Goal: Task Accomplishment & Management: Complete application form

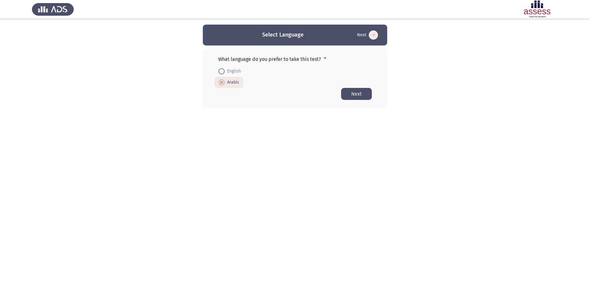
click at [356, 94] on button "Next" at bounding box center [356, 94] width 31 height 12
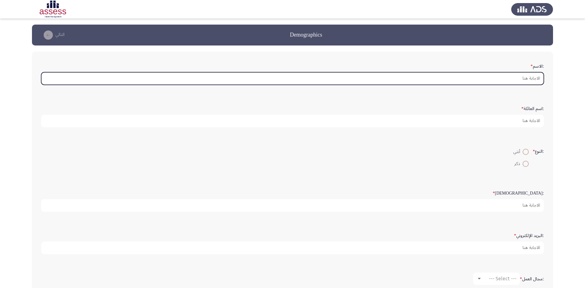
click at [415, 80] on input ":الاسم *" at bounding box center [292, 78] width 502 height 13
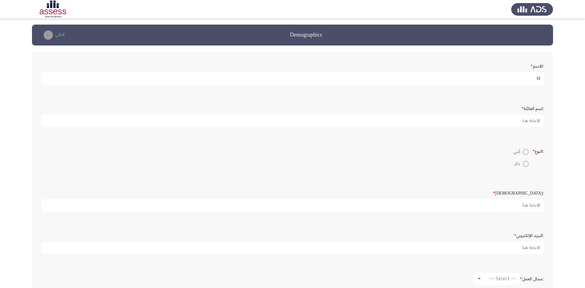
type input "l"
type input "مينا"
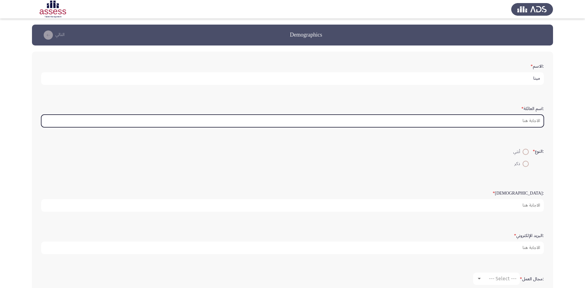
click at [522, 123] on input ":اسم العائلة *" at bounding box center [292, 121] width 502 height 13
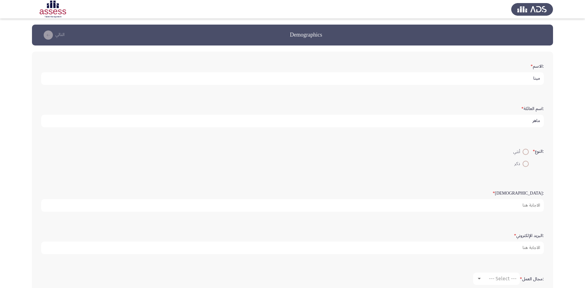
type input "ماهر"
click at [523, 167] on mat-radio-button "ذكر" at bounding box center [520, 163] width 23 height 12
click at [522, 163] on span at bounding box center [525, 164] width 6 height 6
click at [522, 163] on input "ذكر" at bounding box center [525, 164] width 6 height 6
radio input "true"
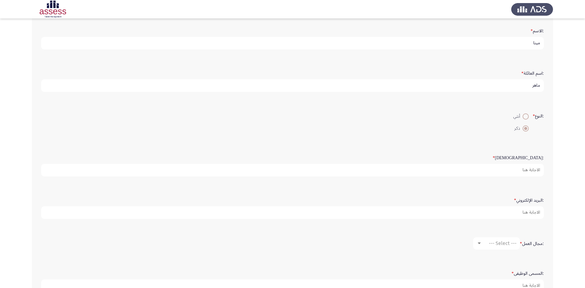
scroll to position [79, 0]
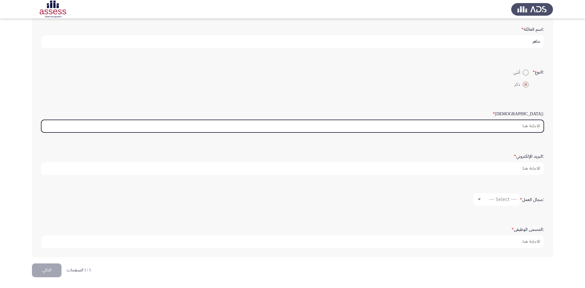
click at [518, 127] on input ":السن *" at bounding box center [292, 126] width 502 height 13
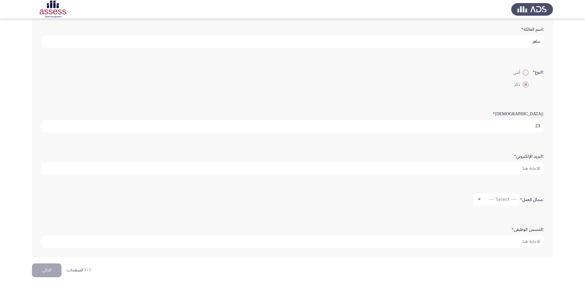
type input "23"
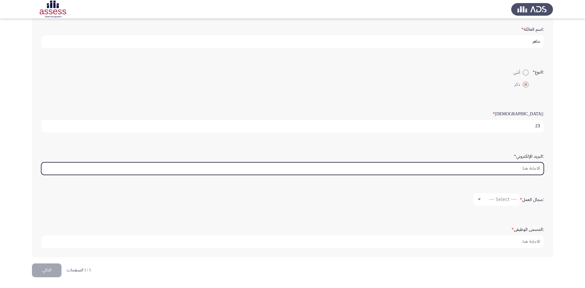
click at [513, 171] on input ":البريد الإلكتروني *" at bounding box center [292, 168] width 502 height 13
type input "ث"
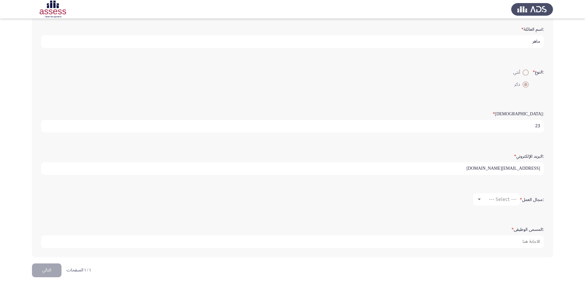
type input "[EMAIL_ADDRESS][DOMAIN_NAME]"
click at [508, 200] on span "--- Select ---" at bounding box center [503, 199] width 28 height 6
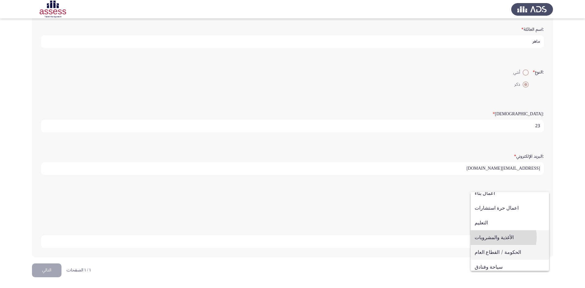
click at [498, 237] on span "الأغذية والمشروبات" at bounding box center [509, 237] width 70 height 15
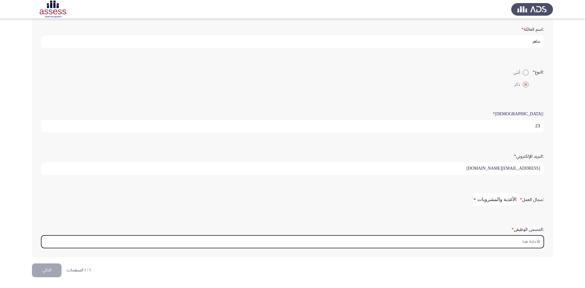
click at [497, 247] on input ":المسمى الوظيفى *" at bounding box center [292, 241] width 502 height 13
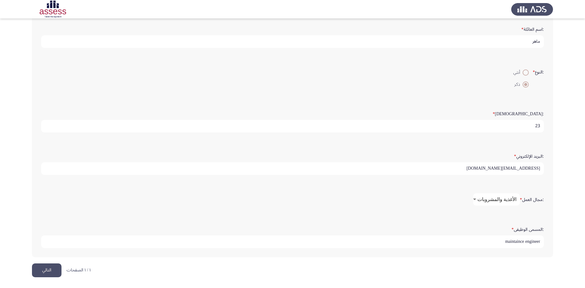
click at [508, 241] on input "maintaince engineer" at bounding box center [292, 241] width 502 height 13
click at [526, 241] on input "Maintaince engineer" at bounding box center [292, 241] width 502 height 13
type input "Maintaince Engineer"
click at [48, 271] on button "التالي" at bounding box center [47, 270] width 30 height 14
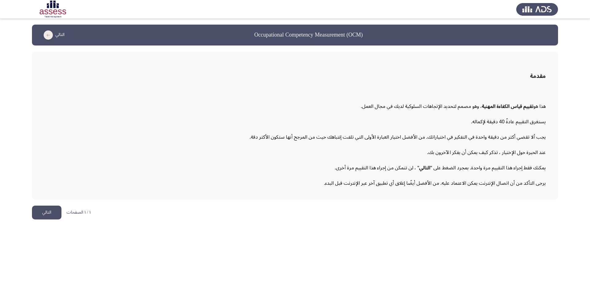
click at [49, 214] on button "التالي" at bounding box center [47, 213] width 30 height 14
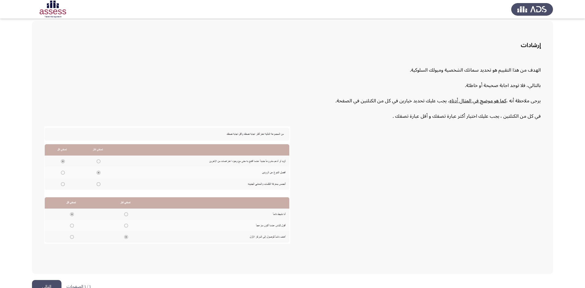
scroll to position [43, 0]
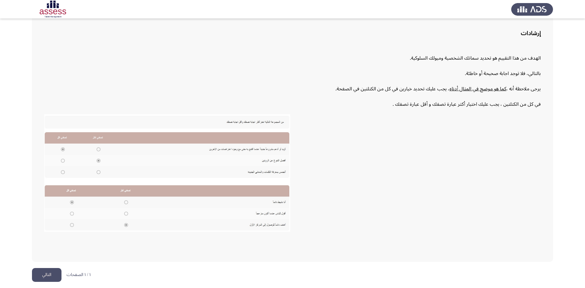
click at [43, 274] on button "التالي" at bounding box center [47, 275] width 30 height 14
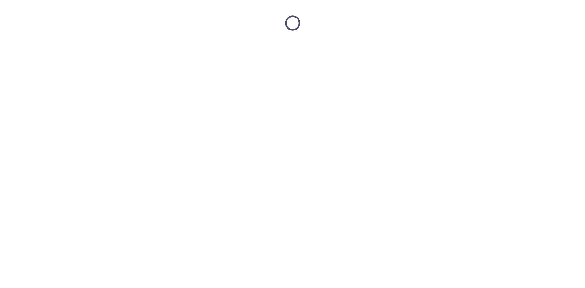
scroll to position [0, 0]
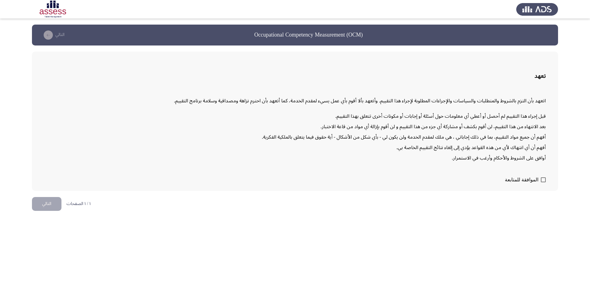
click at [543, 179] on span at bounding box center [543, 179] width 5 height 5
click at [543, 182] on input "الموافقة للمتابعة" at bounding box center [543, 182] width 0 height 0
checkbox input "true"
click at [53, 207] on button "التالي" at bounding box center [47, 204] width 30 height 14
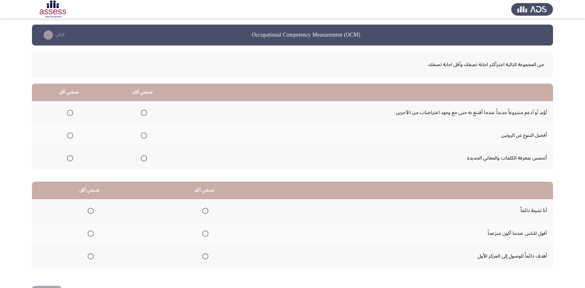
click at [69, 111] on span "Select an option" at bounding box center [70, 113] width 6 height 6
click at [69, 111] on input "Select an option" at bounding box center [70, 113] width 6 height 6
click at [145, 157] on span "Select an option" at bounding box center [144, 158] width 6 height 6
click at [145, 157] on input "Select an option" at bounding box center [144, 158] width 6 height 6
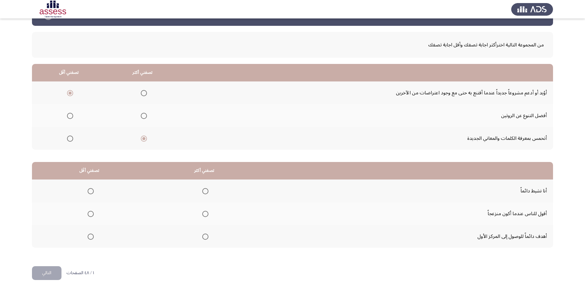
scroll to position [22, 0]
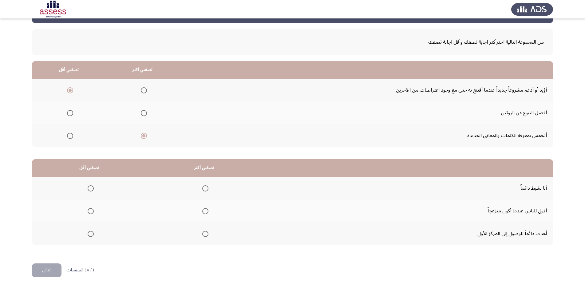
click at [205, 189] on span "Select an option" at bounding box center [205, 188] width 6 height 6
click at [205, 189] on input "Select an option" at bounding box center [205, 188] width 6 height 6
click at [89, 211] on span "Select an option" at bounding box center [91, 211] width 6 height 6
click at [89, 211] on input "Select an option" at bounding box center [91, 211] width 6 height 6
click at [51, 269] on button "التالي" at bounding box center [47, 270] width 30 height 14
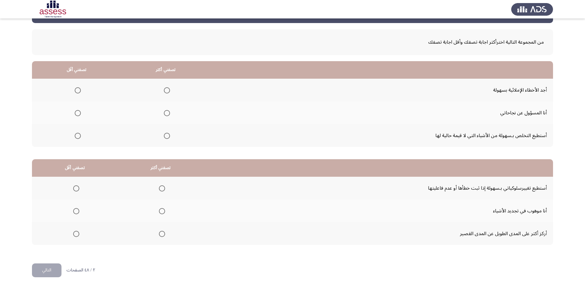
click at [167, 112] on span "Select an option" at bounding box center [167, 113] width 6 height 6
click at [167, 112] on input "Select an option" at bounding box center [167, 113] width 6 height 6
click at [80, 135] on span "Select an option" at bounding box center [78, 136] width 6 height 6
click at [80, 135] on input "Select an option" at bounding box center [78, 136] width 6 height 6
click at [163, 189] on span "Select an option" at bounding box center [162, 188] width 6 height 6
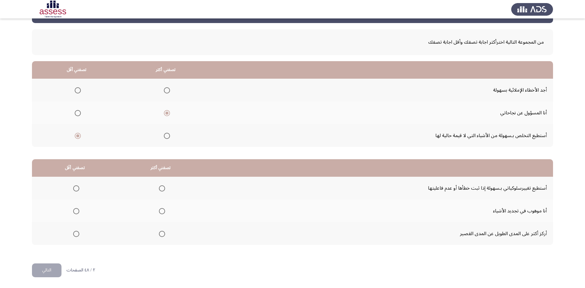
click at [163, 189] on input "Select an option" at bounding box center [162, 188] width 6 height 6
click at [76, 215] on mat-radio-group "Select an option" at bounding box center [75, 211] width 9 height 10
click at [79, 214] on span "Select an option" at bounding box center [76, 211] width 6 height 6
click at [79, 214] on input "Select an option" at bounding box center [76, 211] width 6 height 6
click at [52, 269] on button "التالي" at bounding box center [47, 270] width 30 height 14
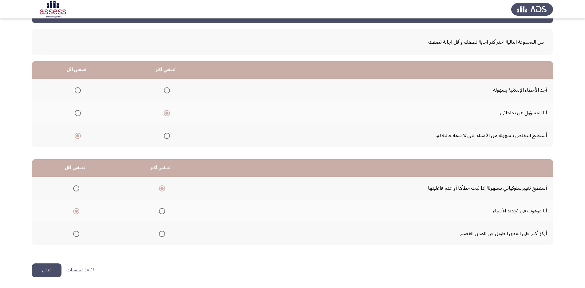
scroll to position [0, 0]
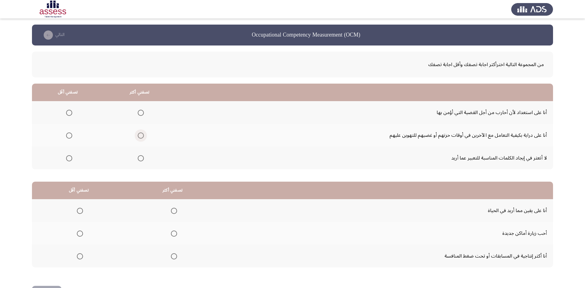
click at [142, 136] on span "Select an option" at bounding box center [141, 135] width 6 height 6
click at [142, 136] on input "Select an option" at bounding box center [141, 135] width 6 height 6
click at [143, 158] on span "Select an option" at bounding box center [141, 158] width 6 height 6
click at [143, 158] on input "Select an option" at bounding box center [141, 158] width 6 height 6
click at [142, 135] on span "Select an option" at bounding box center [141, 135] width 6 height 6
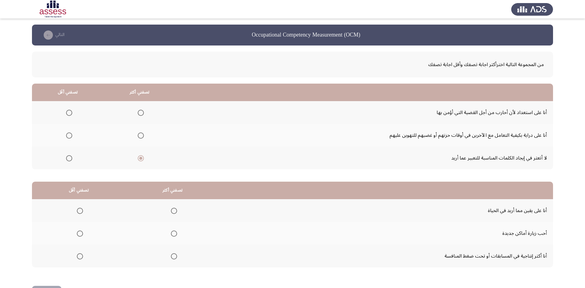
click at [142, 135] on input "Select an option" at bounding box center [141, 135] width 6 height 6
click at [141, 161] on span "Select an option" at bounding box center [141, 158] width 6 height 6
click at [141, 161] on input "Select an option" at bounding box center [141, 158] width 6 height 6
click at [69, 115] on span "Select an option" at bounding box center [69, 113] width 6 height 6
click at [69, 115] on input "Select an option" at bounding box center [69, 113] width 6 height 6
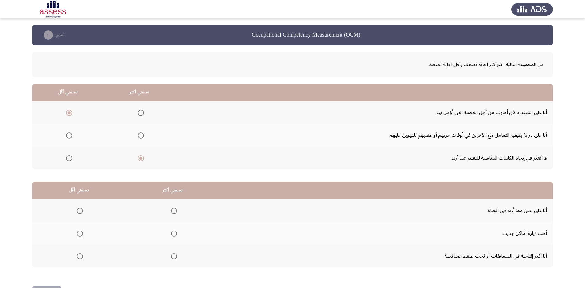
scroll to position [22, 0]
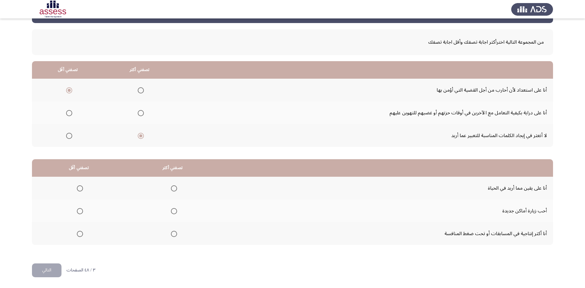
click at [175, 189] on span "Select an option" at bounding box center [174, 188] width 6 height 6
click at [175, 189] on input "Select an option" at bounding box center [174, 188] width 6 height 6
click at [80, 236] on span "Select an option" at bounding box center [80, 234] width 6 height 6
click at [80, 236] on input "Select an option" at bounding box center [80, 234] width 6 height 6
click at [77, 209] on span "Select an option" at bounding box center [80, 211] width 6 height 6
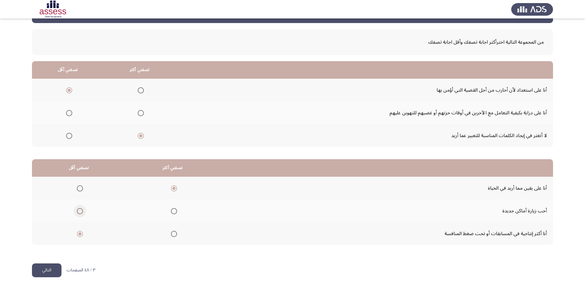
click at [77, 209] on input "Select an option" at bounding box center [80, 211] width 6 height 6
click at [172, 210] on span "Select an option" at bounding box center [174, 211] width 6 height 6
click at [172, 210] on input "Select an option" at bounding box center [174, 211] width 6 height 6
click at [172, 191] on span "Select an option" at bounding box center [174, 188] width 6 height 6
click at [174, 190] on span "Select an option" at bounding box center [174, 188] width 6 height 6
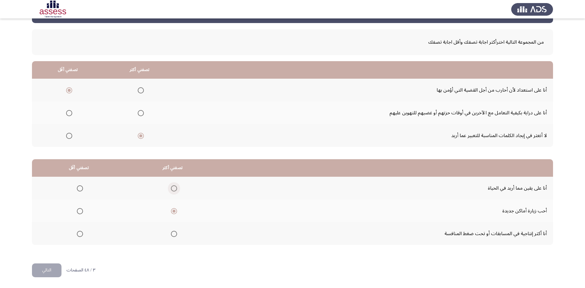
click at [174, 189] on span "Select an option" at bounding box center [174, 188] width 6 height 6
click at [174, 189] on input "Select an option" at bounding box center [174, 188] width 6 height 6
click at [78, 213] on span "Select an option" at bounding box center [80, 211] width 6 height 6
click at [78, 213] on input "Select an option" at bounding box center [80, 211] width 6 height 6
click at [51, 270] on button "التالي" at bounding box center [47, 270] width 30 height 14
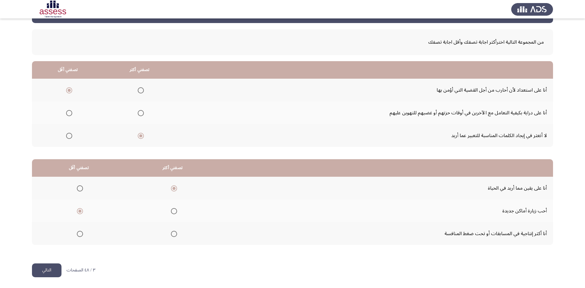
scroll to position [0, 0]
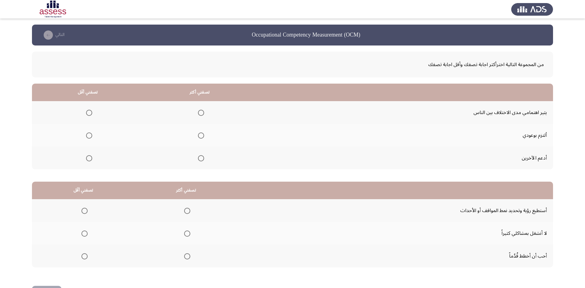
click at [202, 133] on span "Select an option" at bounding box center [201, 135] width 6 height 6
click at [202, 133] on input "Select an option" at bounding box center [201, 135] width 6 height 6
click at [91, 111] on span "Select an option" at bounding box center [89, 113] width 6 height 6
click at [91, 111] on input "Select an option" at bounding box center [89, 113] width 6 height 6
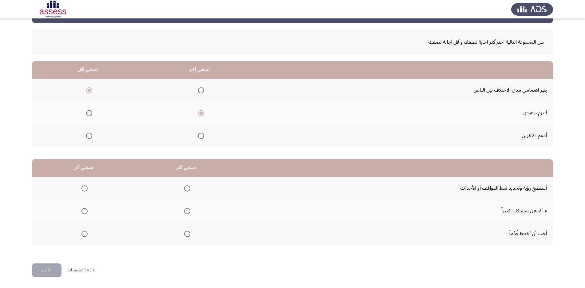
click at [187, 234] on span "Select an option" at bounding box center [187, 234] width 6 height 6
click at [187, 234] on input "Select an option" at bounding box center [187, 234] width 6 height 6
click at [86, 209] on span "Select an option" at bounding box center [84, 211] width 6 height 6
click at [86, 209] on input "Select an option" at bounding box center [84, 211] width 6 height 6
click at [52, 270] on button "التالي" at bounding box center [47, 270] width 30 height 14
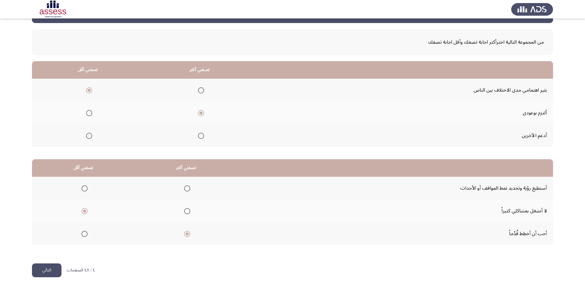
scroll to position [0, 0]
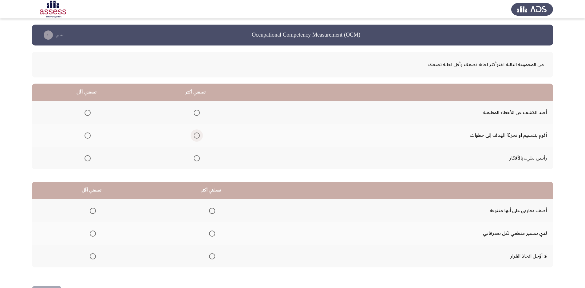
click at [195, 135] on span "Select an option" at bounding box center [197, 135] width 6 height 6
click at [195, 135] on input "Select an option" at bounding box center [197, 135] width 6 height 6
click at [87, 114] on span "Select an option" at bounding box center [88, 113] width 6 height 6
click at [87, 114] on input "Select an option" at bounding box center [88, 113] width 6 height 6
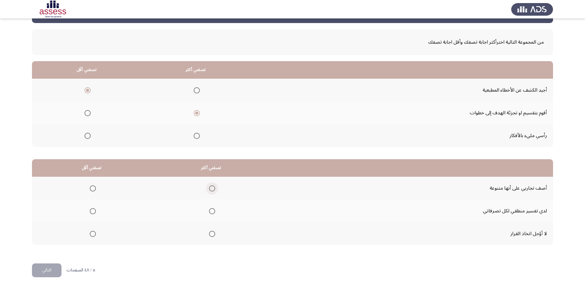
click at [215, 187] on span "Select an option" at bounding box center [212, 188] width 6 height 6
click at [215, 187] on input "Select an option" at bounding box center [212, 188] width 6 height 6
click at [213, 234] on span "Select an option" at bounding box center [212, 234] width 6 height 6
click at [213, 234] on input "Select an option" at bounding box center [212, 234] width 6 height 6
click at [91, 209] on span "Select an option" at bounding box center [93, 211] width 6 height 6
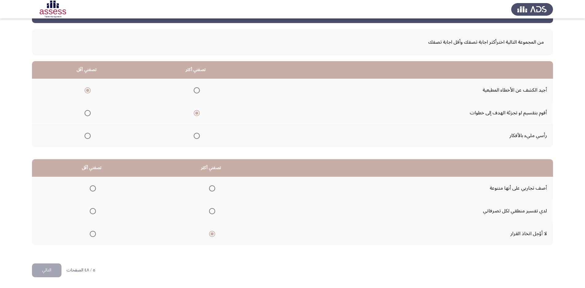
click at [91, 209] on input "Select an option" at bounding box center [93, 211] width 6 height 6
drag, startPoint x: 43, startPoint y: 269, endPoint x: 78, endPoint y: 286, distance: 39.3
click at [43, 269] on button "التالي" at bounding box center [47, 270] width 30 height 14
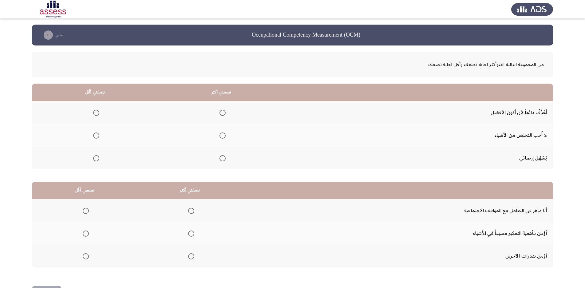
click at [223, 113] on span "Select an option" at bounding box center [222, 113] width 6 height 6
click at [223, 113] on input "Select an option" at bounding box center [222, 113] width 6 height 6
click at [99, 136] on span "Select an option" at bounding box center [96, 135] width 6 height 6
click at [99, 136] on input "Select an option" at bounding box center [96, 135] width 6 height 6
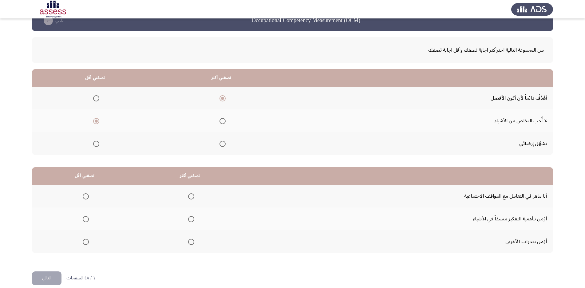
scroll to position [22, 0]
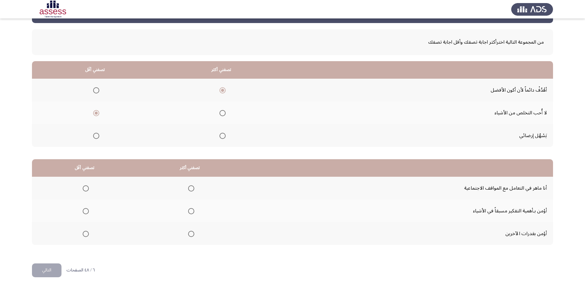
click at [191, 209] on span "Select an option" at bounding box center [191, 211] width 6 height 6
click at [191, 209] on input "Select an option" at bounding box center [191, 211] width 6 height 6
click at [84, 187] on span "Select an option" at bounding box center [86, 188] width 6 height 6
click at [84, 187] on input "Select an option" at bounding box center [86, 188] width 6 height 6
click at [57, 268] on button "التالي" at bounding box center [47, 270] width 30 height 14
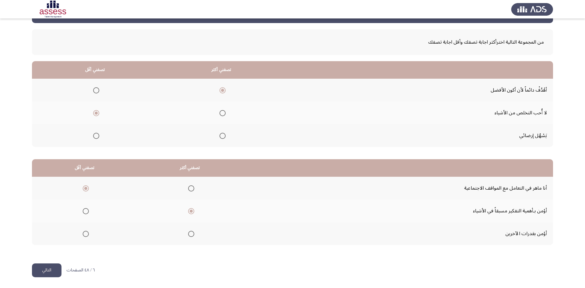
scroll to position [0, 0]
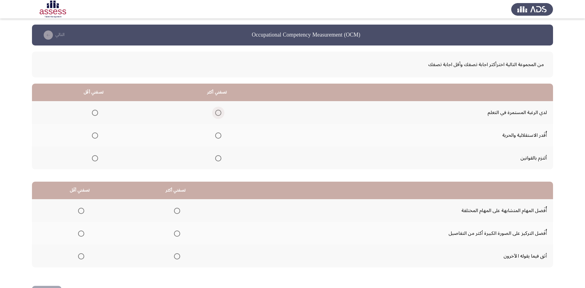
click at [221, 113] on span "Select an option" at bounding box center [218, 113] width 6 height 6
click at [221, 113] on input "Select an option" at bounding box center [218, 113] width 6 height 6
click at [94, 134] on span "Select an option" at bounding box center [95, 135] width 6 height 6
click at [94, 134] on input "Select an option" at bounding box center [95, 135] width 6 height 6
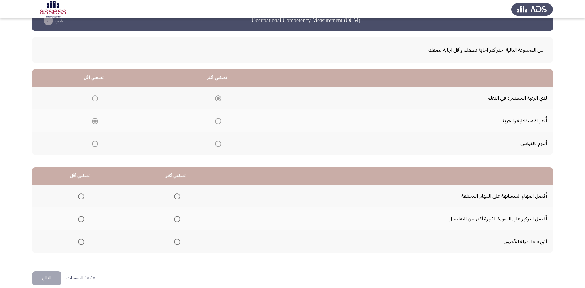
scroll to position [22, 0]
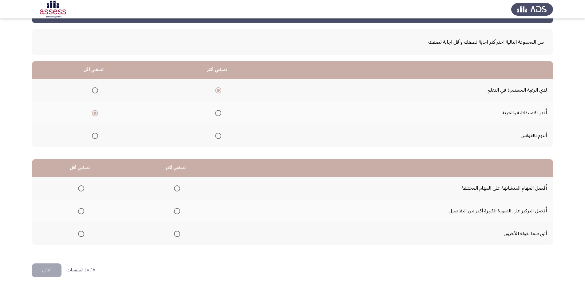
click at [179, 213] on span "Select an option" at bounding box center [177, 211] width 6 height 6
click at [179, 213] on input "Select an option" at bounding box center [177, 211] width 6 height 6
click at [82, 186] on span "Select an option" at bounding box center [81, 188] width 6 height 6
click at [82, 186] on input "Select an option" at bounding box center [81, 188] width 6 height 6
click at [177, 188] on span "Select an option" at bounding box center [177, 188] width 6 height 6
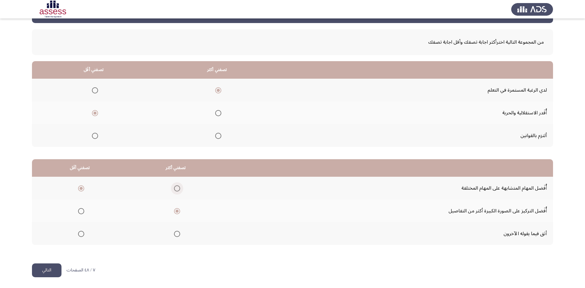
click at [177, 188] on input "Select an option" at bounding box center [177, 188] width 6 height 6
click at [76, 208] on label "Select an option" at bounding box center [80, 211] width 9 height 6
click at [78, 208] on input "Select an option" at bounding box center [81, 211] width 6 height 6
click at [51, 268] on button "التالي" at bounding box center [47, 270] width 30 height 14
click at [207, 89] on span "Select an option" at bounding box center [209, 90] width 6 height 6
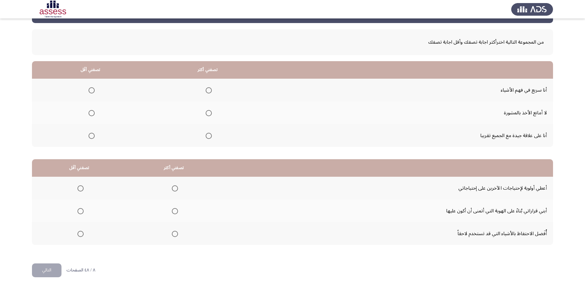
click at [207, 89] on input "Select an option" at bounding box center [209, 90] width 6 height 6
click at [90, 138] on span "Select an option" at bounding box center [92, 136] width 6 height 6
click at [90, 138] on input "Select an option" at bounding box center [92, 136] width 6 height 6
click at [206, 134] on span "Select an option" at bounding box center [209, 136] width 6 height 6
click at [206, 134] on input "Select an option" at bounding box center [209, 136] width 6 height 6
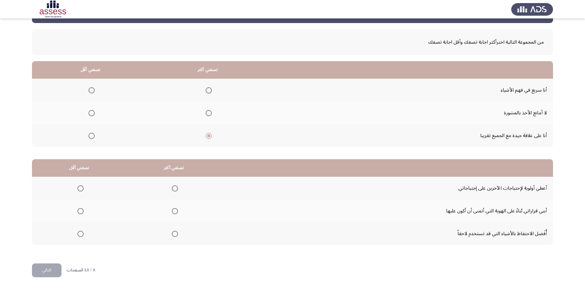
click at [89, 90] on span "Select an option" at bounding box center [92, 90] width 6 height 6
click at [89, 90] on input "Select an option" at bounding box center [92, 90] width 6 height 6
click at [206, 91] on span "Select an option" at bounding box center [209, 90] width 6 height 6
click at [206, 91] on input "Select an option" at bounding box center [209, 90] width 6 height 6
click at [91, 133] on span "Select an option" at bounding box center [92, 136] width 6 height 6
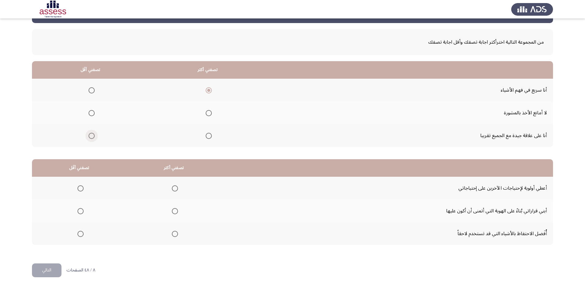
click at [91, 133] on input "Select an option" at bounding box center [92, 136] width 6 height 6
click at [79, 185] on span "Select an option" at bounding box center [80, 188] width 6 height 6
click at [79, 185] on input "Select an option" at bounding box center [80, 188] width 6 height 6
click at [174, 213] on span "Select an option" at bounding box center [175, 211] width 6 height 6
click at [174, 213] on input "Select an option" at bounding box center [175, 211] width 6 height 6
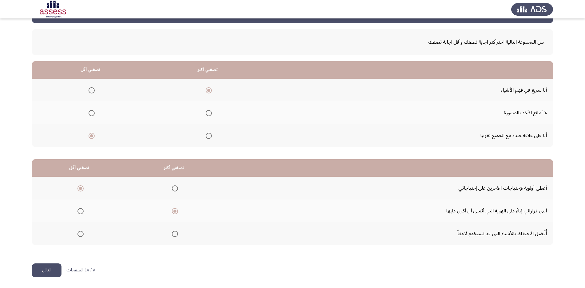
click at [48, 271] on button "التالي" at bounding box center [47, 270] width 30 height 14
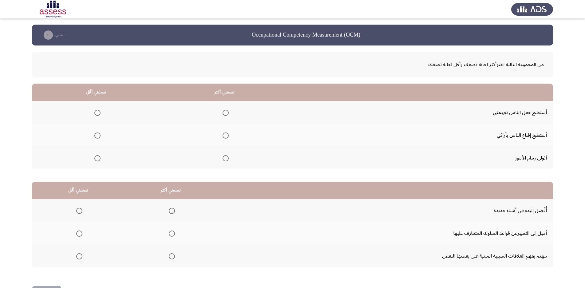
click at [227, 158] on span "Select an option" at bounding box center [225, 158] width 6 height 6
click at [227, 158] on input "Select an option" at bounding box center [225, 158] width 6 height 6
click at [94, 112] on label "Select an option" at bounding box center [96, 113] width 9 height 6
click at [94, 112] on input "Select an option" at bounding box center [97, 113] width 6 height 6
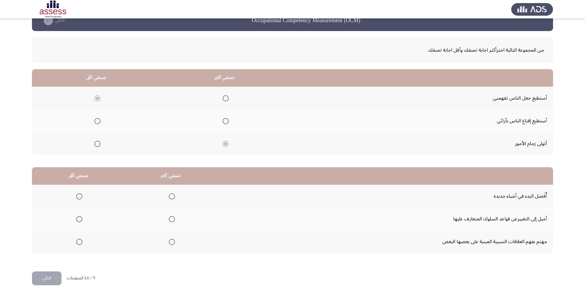
scroll to position [22, 0]
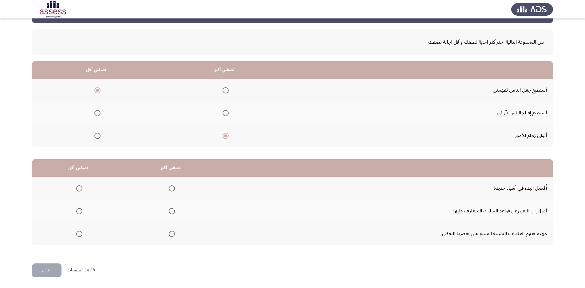
click at [167, 232] on label "Select an option" at bounding box center [170, 234] width 9 height 6
click at [169, 232] on input "Select an option" at bounding box center [172, 234] width 6 height 6
click at [79, 212] on span "Select an option" at bounding box center [79, 211] width 6 height 6
click at [79, 212] on input "Select an option" at bounding box center [79, 211] width 6 height 6
click at [50, 268] on button "التالي" at bounding box center [47, 270] width 30 height 14
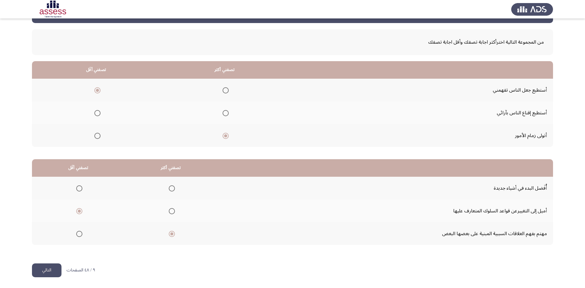
scroll to position [0, 0]
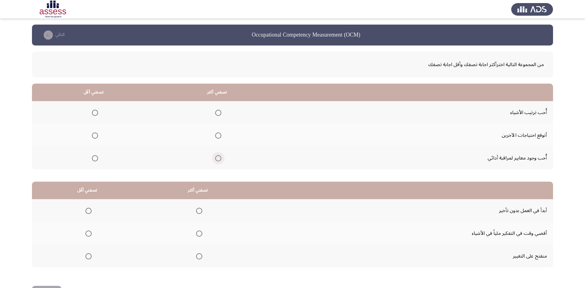
click at [218, 159] on span "Select an option" at bounding box center [218, 158] width 6 height 6
click at [218, 159] on input "Select an option" at bounding box center [218, 158] width 6 height 6
click at [96, 138] on span "Select an option" at bounding box center [95, 135] width 6 height 6
click at [96, 138] on input "Select an option" at bounding box center [95, 135] width 6 height 6
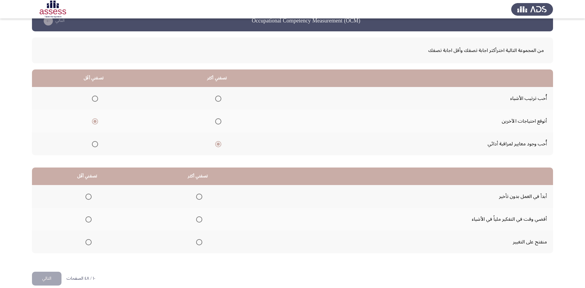
scroll to position [22, 0]
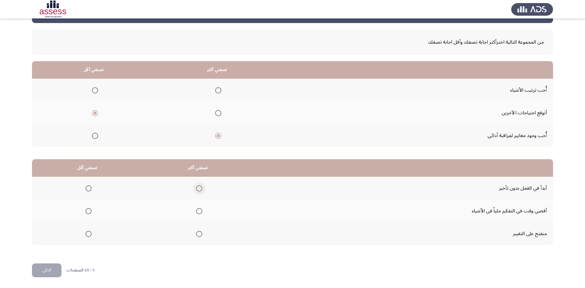
click at [200, 187] on span "Select an option" at bounding box center [199, 188] width 6 height 6
click at [200, 187] on input "Select an option" at bounding box center [199, 188] width 6 height 6
click at [91, 213] on span "Select an option" at bounding box center [88, 211] width 6 height 6
click at [91, 213] on input "Select an option" at bounding box center [88, 211] width 6 height 6
click at [35, 269] on button "التالي" at bounding box center [47, 270] width 30 height 14
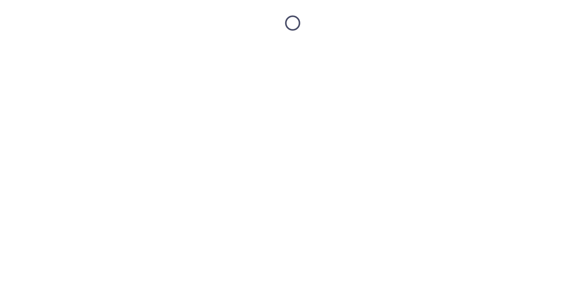
scroll to position [0, 0]
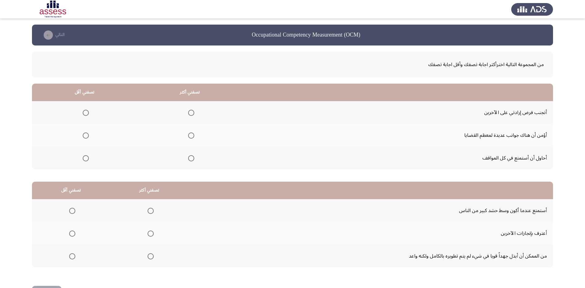
click at [191, 133] on span "Select an option" at bounding box center [191, 135] width 6 height 6
click at [191, 133] on input "Select an option" at bounding box center [191, 135] width 6 height 6
click at [86, 110] on span "Select an option" at bounding box center [86, 113] width 6 height 6
click at [86, 110] on input "Select an option" at bounding box center [86, 113] width 6 height 6
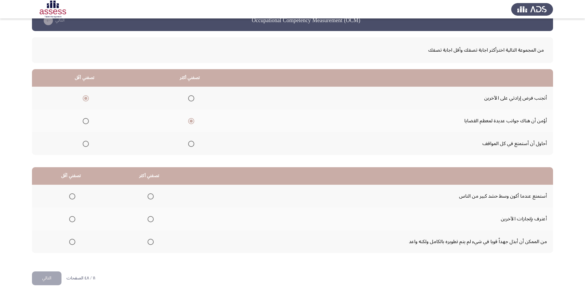
scroll to position [22, 0]
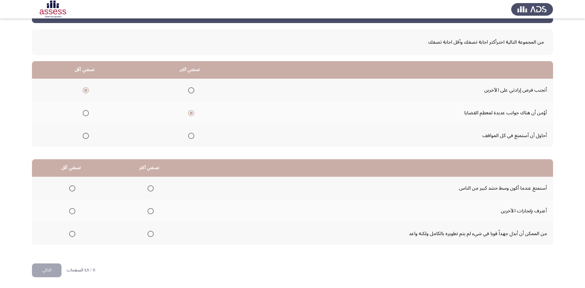
click at [150, 235] on span "Select an option" at bounding box center [151, 234] width 6 height 6
click at [150, 235] on input "Select an option" at bounding box center [151, 234] width 6 height 6
click at [153, 209] on span "Select an option" at bounding box center [151, 211] width 6 height 6
click at [153, 209] on input "Select an option" at bounding box center [151, 211] width 6 height 6
click at [70, 234] on span "Select an option" at bounding box center [72, 234] width 6 height 6
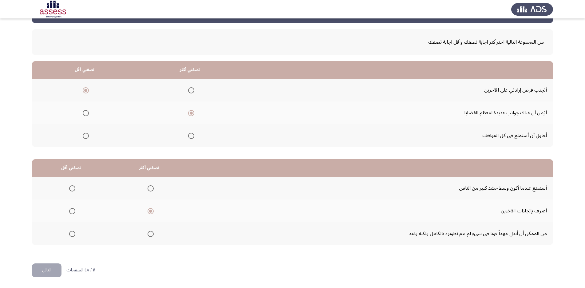
click at [70, 234] on input "Select an option" at bounding box center [72, 234] width 6 height 6
click at [56, 267] on button "التالي" at bounding box center [47, 270] width 30 height 14
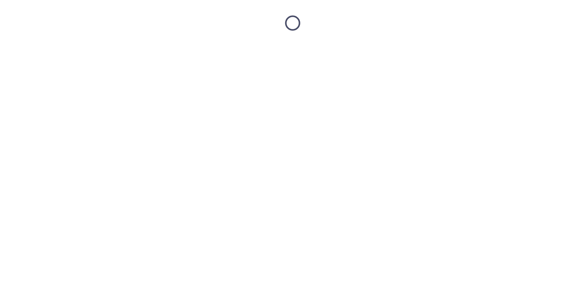
scroll to position [0, 0]
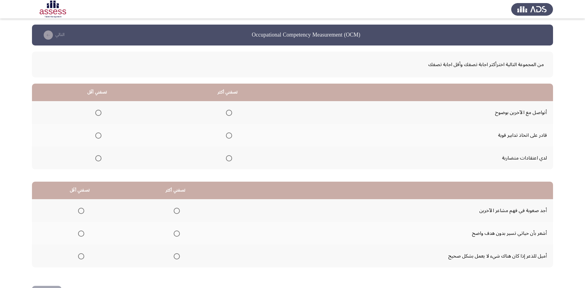
drag, startPoint x: 284, startPoint y: 29, endPoint x: 348, endPoint y: 30, distance: 63.9
click at [348, 31] on h3 "Occupational Competency Measurement (OCM)" at bounding box center [306, 35] width 108 height 8
click at [348, 33] on h3 "Occupational Competency Measurement (OCM)" at bounding box center [306, 35] width 108 height 8
drag, startPoint x: 348, startPoint y: 33, endPoint x: 333, endPoint y: 41, distance: 16.5
click at [347, 34] on h3 "Occupational Competency Measurement (OCM)" at bounding box center [306, 35] width 108 height 8
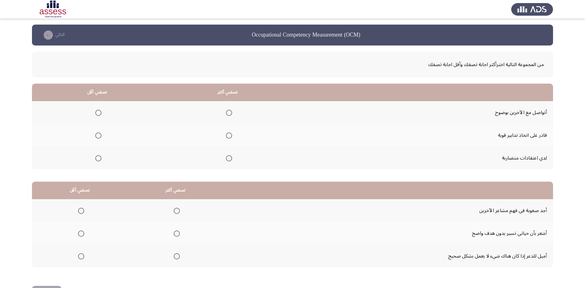
drag, startPoint x: 451, startPoint y: 55, endPoint x: 432, endPoint y: 61, distance: 20.3
click at [434, 61] on div "من المجموعة التالية اخترأكثر اجابة تصفك وأقل اجابة تصفك" at bounding box center [292, 65] width 521 height 26
drag, startPoint x: 430, startPoint y: 61, endPoint x: 458, endPoint y: 62, distance: 28.0
click at [458, 62] on span "من المجموعة التالية اخترأكثر اجابة تصفك وأقل اجابة تصفك" at bounding box center [292, 64] width 502 height 10
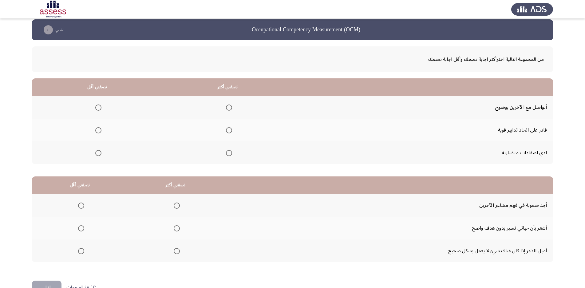
scroll to position [22, 0]
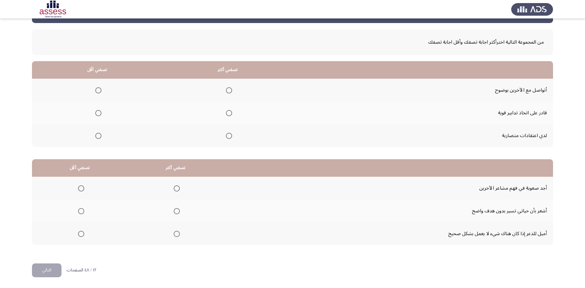
click at [229, 115] on span "Select an option" at bounding box center [229, 113] width 6 height 6
click at [229, 115] on input "Select an option" at bounding box center [229, 113] width 6 height 6
click at [98, 136] on span "Select an option" at bounding box center [98, 136] width 0 height 0
click at [99, 136] on input "Select an option" at bounding box center [98, 136] width 6 height 6
click at [177, 186] on span "Select an option" at bounding box center [177, 188] width 6 height 6
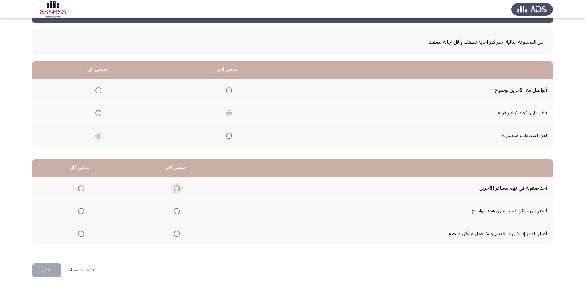
click at [177, 186] on input "Select an option" at bounding box center [177, 188] width 6 height 6
click at [82, 235] on span "Select an option" at bounding box center [81, 234] width 6 height 6
click at [82, 235] on input "Select an option" at bounding box center [81, 234] width 6 height 6
click at [57, 268] on button "التالي" at bounding box center [47, 270] width 30 height 14
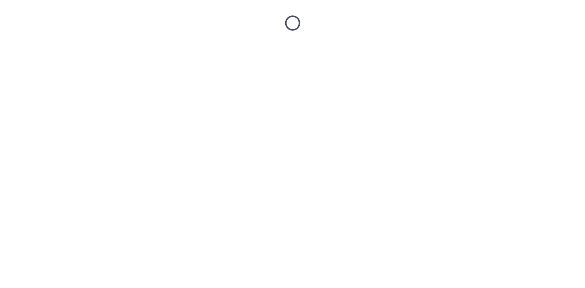
scroll to position [0, 0]
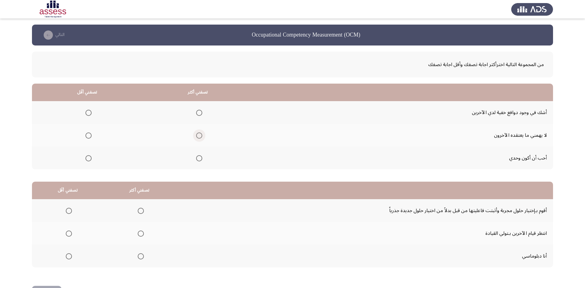
click at [199, 134] on span "Select an option" at bounding box center [199, 135] width 6 height 6
click at [199, 134] on input "Select an option" at bounding box center [199, 135] width 6 height 6
click at [90, 159] on span "Select an option" at bounding box center [88, 158] width 6 height 6
click at [90, 159] on input "Select an option" at bounding box center [88, 158] width 6 height 6
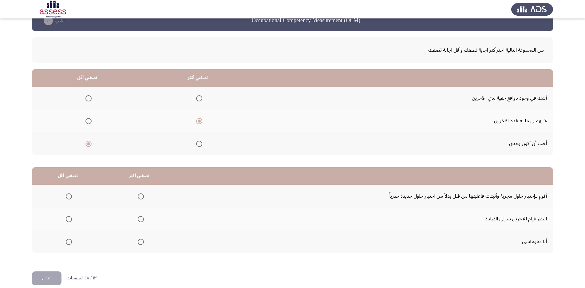
scroll to position [22, 0]
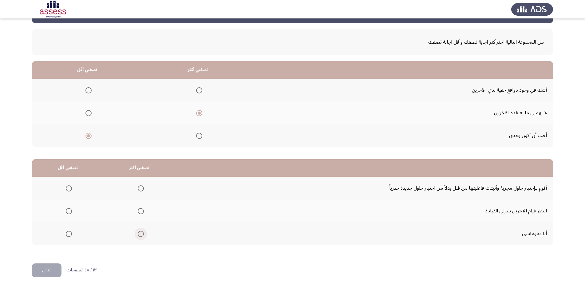
click at [142, 236] on span "Select an option" at bounding box center [141, 234] width 6 height 6
click at [142, 236] on input "Select an option" at bounding box center [141, 234] width 6 height 6
click at [67, 188] on span "Select an option" at bounding box center [69, 188] width 6 height 6
click at [67, 188] on input "Select an option" at bounding box center [69, 188] width 6 height 6
click at [55, 267] on button "التالي" at bounding box center [47, 270] width 30 height 14
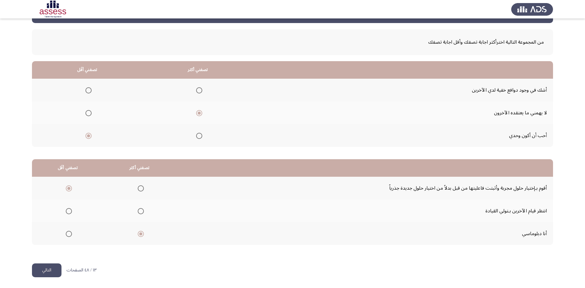
scroll to position [0, 0]
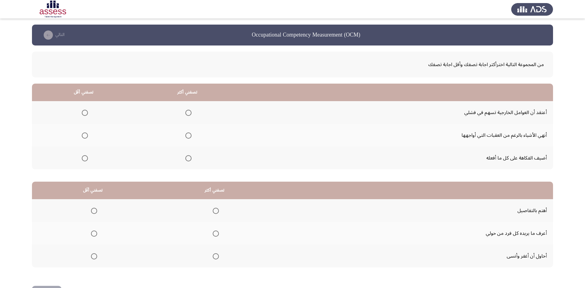
click at [191, 136] on span "Select an option" at bounding box center [188, 135] width 6 height 6
click at [191, 136] on input "Select an option" at bounding box center [188, 135] width 6 height 6
click at [87, 157] on span "Select an option" at bounding box center [85, 158] width 6 height 6
click at [86, 157] on span "Select an option" at bounding box center [85, 158] width 6 height 6
click at [86, 157] on input "Select an option" at bounding box center [85, 158] width 6 height 6
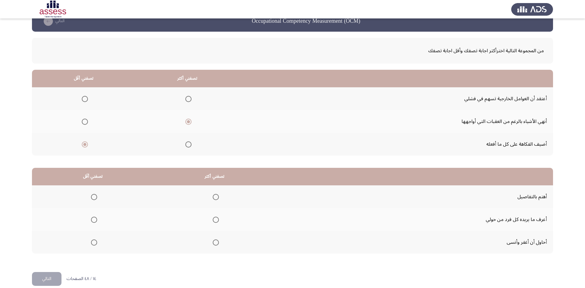
scroll to position [22, 0]
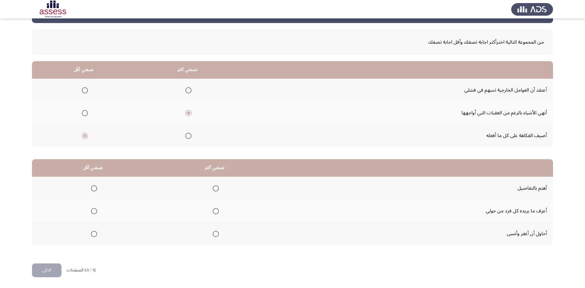
click at [218, 189] on span "Select an option" at bounding box center [216, 188] width 6 height 6
click at [218, 189] on input "Select an option" at bounding box center [216, 188] width 6 height 6
click at [96, 232] on span "Select an option" at bounding box center [94, 234] width 6 height 6
click at [96, 232] on input "Select an option" at bounding box center [94, 234] width 6 height 6
click at [95, 214] on span "Select an option" at bounding box center [94, 211] width 6 height 6
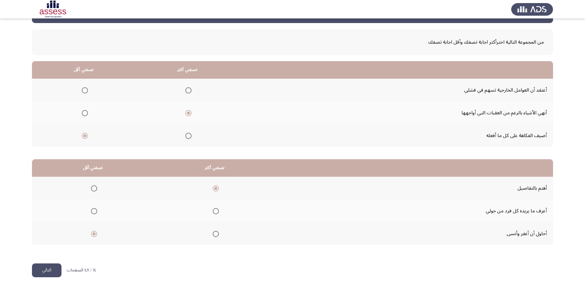
click at [95, 214] on input "Select an option" at bounding box center [94, 211] width 6 height 6
click at [54, 273] on button "التالي" at bounding box center [47, 270] width 30 height 14
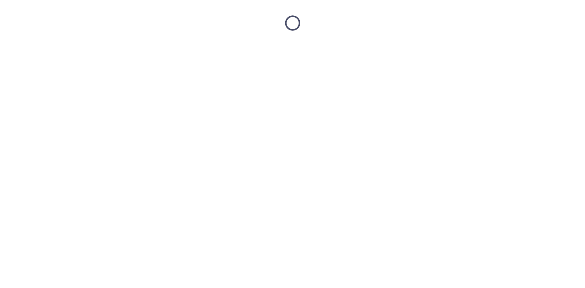
scroll to position [0, 0]
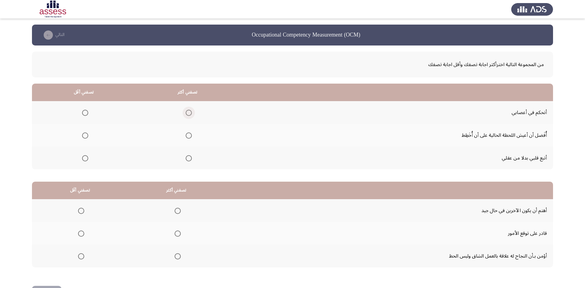
click at [188, 112] on span "Select an option" at bounding box center [189, 113] width 6 height 6
click at [188, 112] on input "Select an option" at bounding box center [189, 113] width 6 height 6
click at [81, 134] on label "Select an option" at bounding box center [84, 135] width 9 height 6
click at [82, 134] on input "Select an option" at bounding box center [85, 135] width 6 height 6
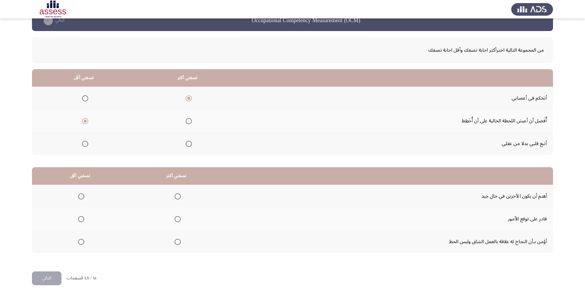
scroll to position [22, 0]
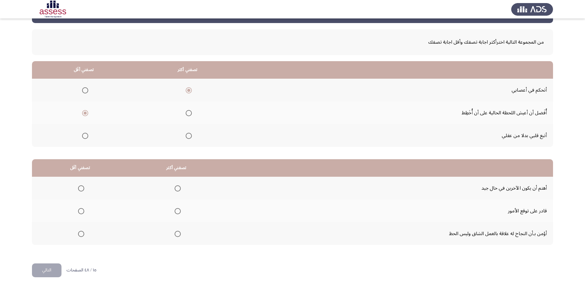
click at [182, 233] on th at bounding box center [176, 233] width 96 height 23
click at [178, 235] on span "Select an option" at bounding box center [178, 234] width 6 height 6
click at [178, 235] on input "Select an option" at bounding box center [178, 234] width 6 height 6
click at [80, 209] on span "Select an option" at bounding box center [81, 211] width 6 height 6
click at [80, 209] on input "Select an option" at bounding box center [81, 211] width 6 height 6
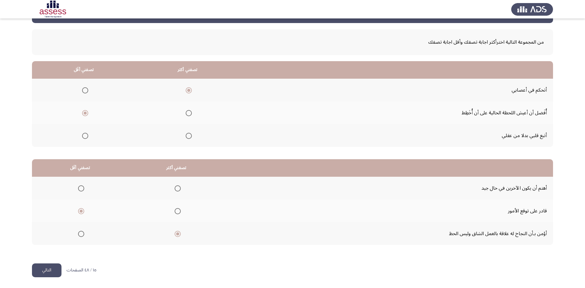
drag, startPoint x: 49, startPoint y: 268, endPoint x: 58, endPoint y: 268, distance: 8.6
click at [50, 268] on button "التالي" at bounding box center [47, 270] width 30 height 14
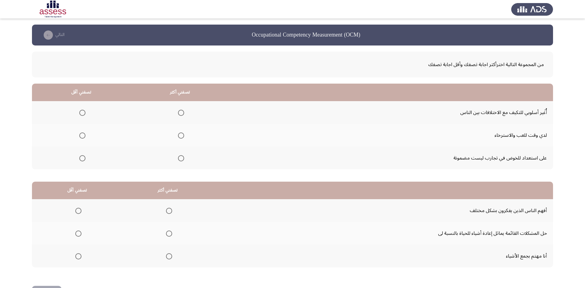
click at [184, 158] on span "Select an option" at bounding box center [181, 158] width 6 height 6
click at [184, 158] on input "Select an option" at bounding box center [181, 158] width 6 height 6
click at [83, 133] on span "Select an option" at bounding box center [82, 135] width 6 height 6
click at [83, 133] on input "Select an option" at bounding box center [82, 135] width 6 height 6
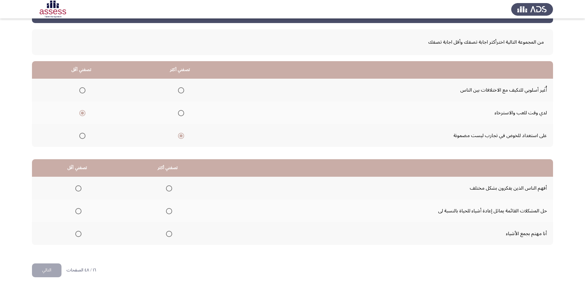
click at [167, 210] on span "Select an option" at bounding box center [169, 211] width 6 height 6
click at [167, 210] on input "Select an option" at bounding box center [169, 211] width 6 height 6
click at [78, 188] on span "Select an option" at bounding box center [78, 188] width 0 height 0
click at [78, 188] on input "Select an option" at bounding box center [78, 188] width 6 height 6
click at [53, 273] on button "التالي" at bounding box center [47, 270] width 30 height 14
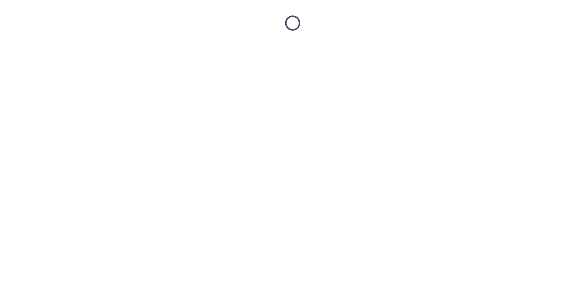
scroll to position [0, 0]
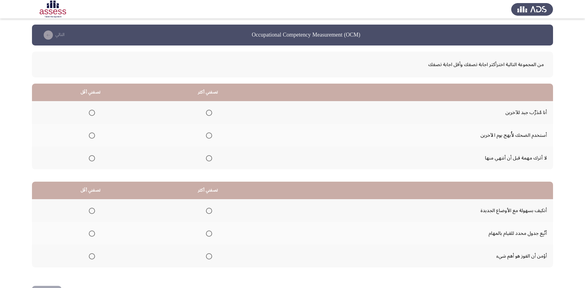
click at [208, 155] on span "Select an option" at bounding box center [209, 158] width 6 height 6
click at [208, 155] on input "Select an option" at bounding box center [209, 158] width 6 height 6
click at [94, 135] on span "Select an option" at bounding box center [92, 135] width 6 height 6
click at [94, 135] on input "Select an option" at bounding box center [92, 135] width 6 height 6
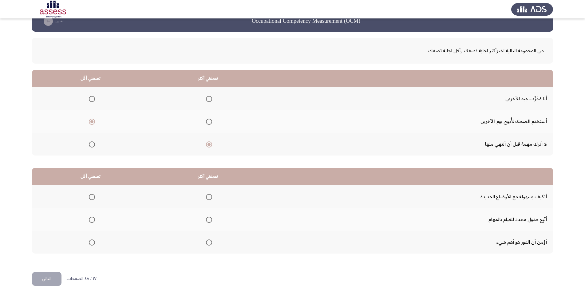
scroll to position [22, 0]
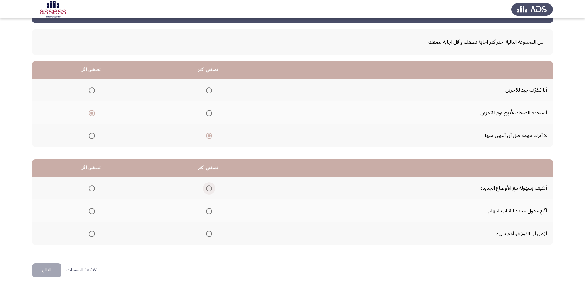
click at [212, 187] on span "Select an option" at bounding box center [209, 188] width 6 height 6
click at [212, 187] on input "Select an option" at bounding box center [209, 188] width 6 height 6
click at [214, 209] on th at bounding box center [207, 210] width 117 height 23
click at [212, 210] on span "Select an option" at bounding box center [209, 211] width 6 height 6
click at [212, 210] on input "Select an option" at bounding box center [209, 211] width 6 height 6
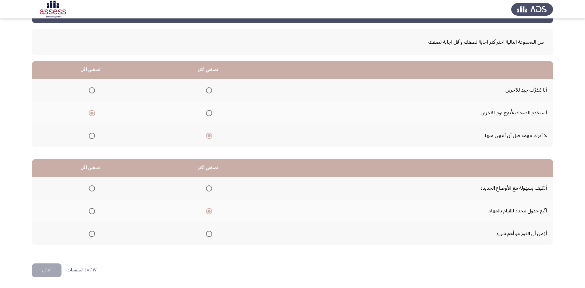
click at [87, 188] on label "Select an option" at bounding box center [90, 188] width 9 height 6
click at [89, 188] on input "Select an option" at bounding box center [92, 188] width 6 height 6
click at [53, 268] on button "التالي" at bounding box center [47, 270] width 30 height 14
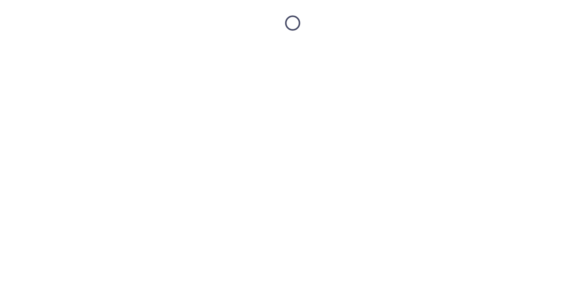
scroll to position [0, 0]
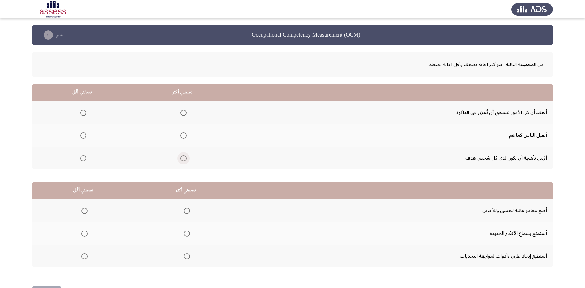
click at [183, 158] on span "Select an option" at bounding box center [183, 158] width 6 height 6
click at [183, 158] on input "Select an option" at bounding box center [183, 158] width 6 height 6
click at [82, 138] on span "Select an option" at bounding box center [83, 135] width 6 height 6
click at [82, 138] on input "Select an option" at bounding box center [83, 135] width 6 height 6
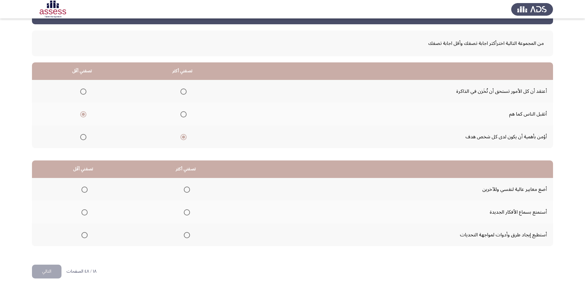
scroll to position [22, 0]
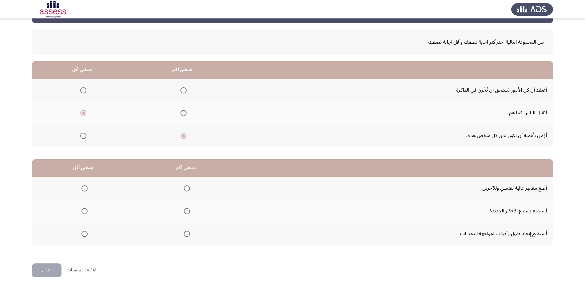
click at [190, 232] on span "Select an option" at bounding box center [187, 234] width 6 height 6
click at [190, 232] on input "Select an option" at bounding box center [187, 234] width 6 height 6
click at [87, 213] on span "Select an option" at bounding box center [84, 211] width 6 height 6
click at [87, 213] on input "Select an option" at bounding box center [84, 211] width 6 height 6
click at [45, 272] on button "التالي" at bounding box center [47, 270] width 30 height 14
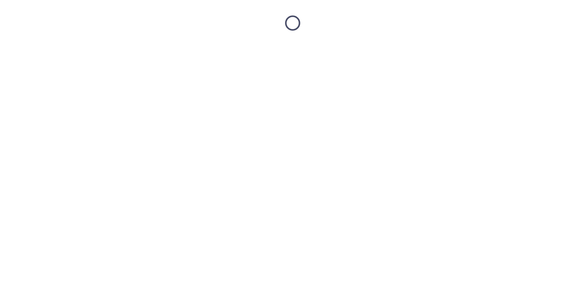
scroll to position [0, 0]
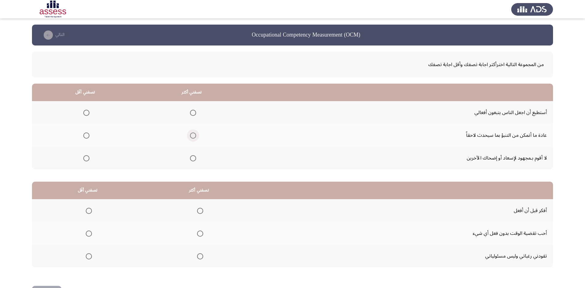
click at [193, 137] on span "Select an option" at bounding box center [193, 135] width 6 height 6
click at [193, 137] on input "Select an option" at bounding box center [193, 135] width 6 height 6
click at [87, 114] on span "Select an option" at bounding box center [86, 113] width 6 height 6
click at [87, 114] on input "Select an option" at bounding box center [86, 113] width 6 height 6
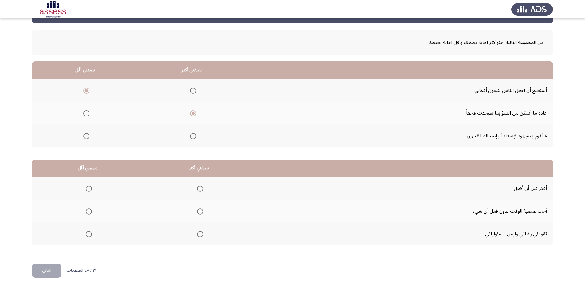
scroll to position [22, 0]
click at [202, 189] on span "Select an option" at bounding box center [200, 188] width 6 height 6
click at [202, 189] on input "Select an option" at bounding box center [200, 188] width 6 height 6
click at [83, 210] on th at bounding box center [87, 210] width 111 height 23
click at [84, 209] on label "Select an option" at bounding box center [87, 211] width 9 height 6
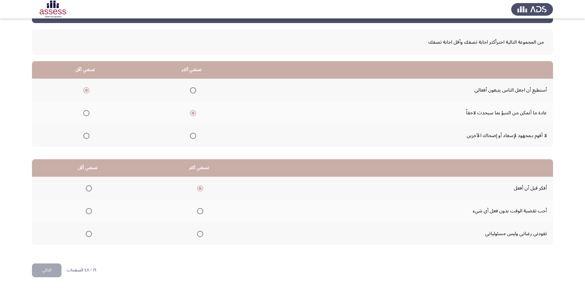
click at [86, 209] on input "Select an option" at bounding box center [89, 211] width 6 height 6
click at [47, 271] on button "التالي" at bounding box center [47, 270] width 30 height 14
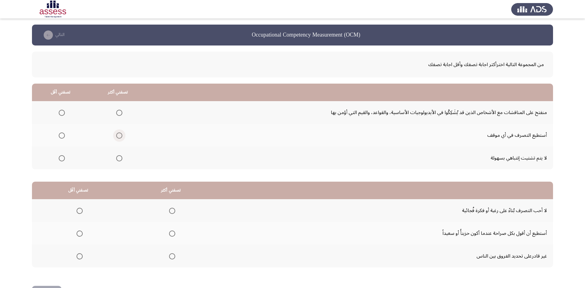
click at [121, 134] on span "Select an option" at bounding box center [119, 135] width 6 height 6
click at [121, 134] on input "Select an option" at bounding box center [119, 135] width 6 height 6
click at [58, 156] on label "Select an option" at bounding box center [60, 158] width 9 height 6
click at [59, 156] on input "Select an option" at bounding box center [62, 158] width 6 height 6
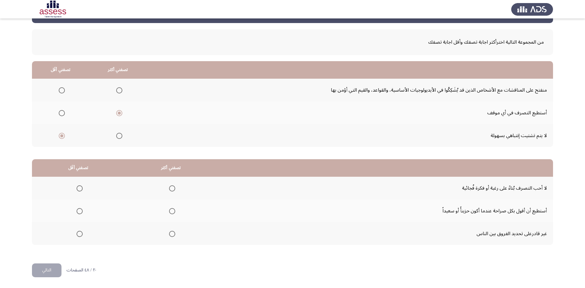
click at [170, 212] on span "Select an option" at bounding box center [172, 211] width 6 height 6
click at [170, 212] on input "Select an option" at bounding box center [172, 211] width 6 height 6
click at [81, 188] on span "Select an option" at bounding box center [80, 188] width 6 height 6
click at [81, 188] on input "Select an option" at bounding box center [80, 188] width 6 height 6
click at [53, 271] on button "التالي" at bounding box center [47, 270] width 30 height 14
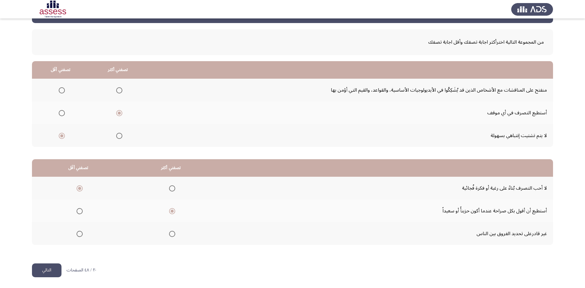
scroll to position [0, 0]
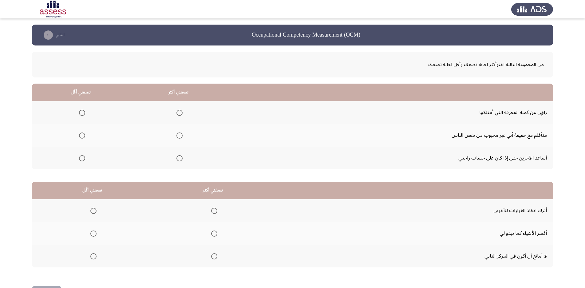
click at [178, 157] on span "Select an option" at bounding box center [179, 158] width 6 height 6
click at [178, 157] on input "Select an option" at bounding box center [179, 158] width 6 height 6
click at [82, 134] on span "Select an option" at bounding box center [82, 135] width 6 height 6
click at [82, 134] on input "Select an option" at bounding box center [82, 135] width 6 height 6
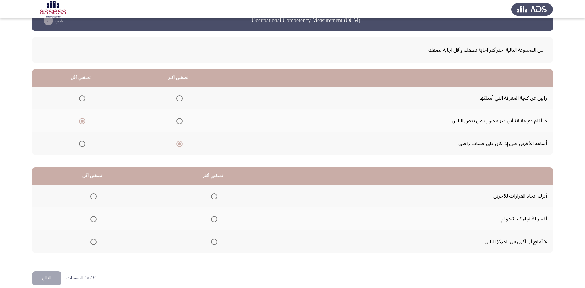
scroll to position [22, 0]
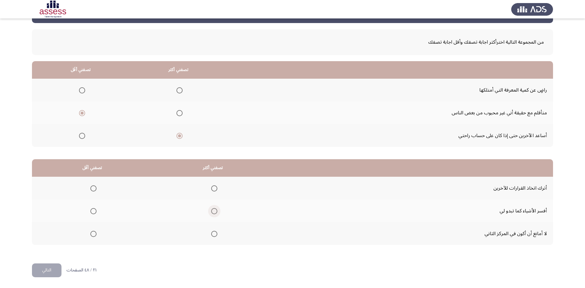
click at [214, 211] on span "Select an option" at bounding box center [214, 211] width 6 height 6
click at [214, 211] on input "Select an option" at bounding box center [214, 211] width 6 height 6
click at [94, 235] on span "Select an option" at bounding box center [93, 234] width 6 height 6
click at [94, 235] on input "Select an option" at bounding box center [93, 234] width 6 height 6
click at [54, 266] on button "التالي" at bounding box center [47, 270] width 30 height 14
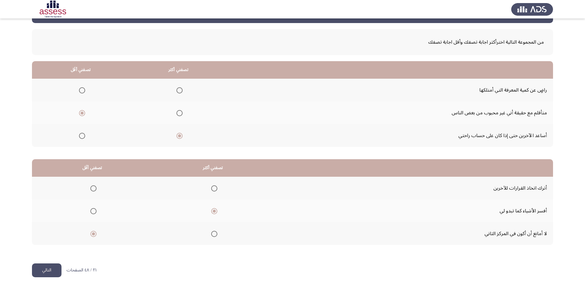
scroll to position [0, 0]
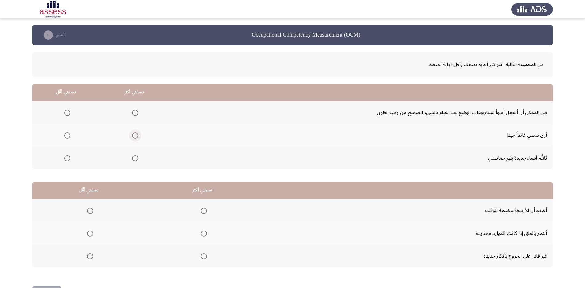
click at [135, 135] on span "Select an option" at bounding box center [135, 135] width 6 height 6
click at [135, 135] on input "Select an option" at bounding box center [135, 135] width 6 height 6
click at [64, 112] on span "Select an option" at bounding box center [67, 113] width 6 height 6
click at [64, 112] on input "Select an option" at bounding box center [67, 113] width 6 height 6
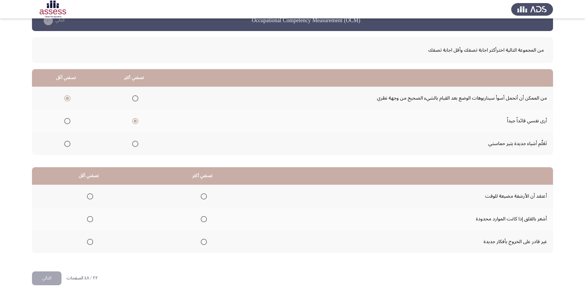
scroll to position [22, 0]
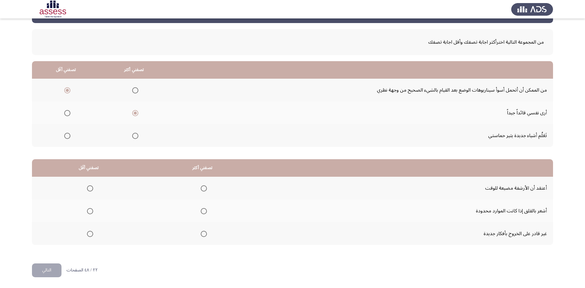
click at [204, 189] on span "Select an option" at bounding box center [204, 188] width 6 height 6
click at [204, 189] on input "Select an option" at bounding box center [204, 188] width 6 height 6
click at [89, 211] on span "Select an option" at bounding box center [90, 211] width 6 height 6
click at [89, 211] on input "Select an option" at bounding box center [90, 211] width 6 height 6
click at [53, 268] on button "التالي" at bounding box center [47, 270] width 30 height 14
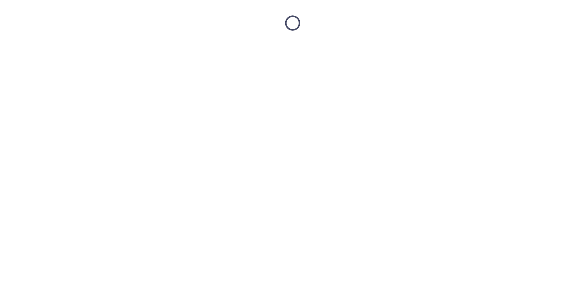
scroll to position [0, 0]
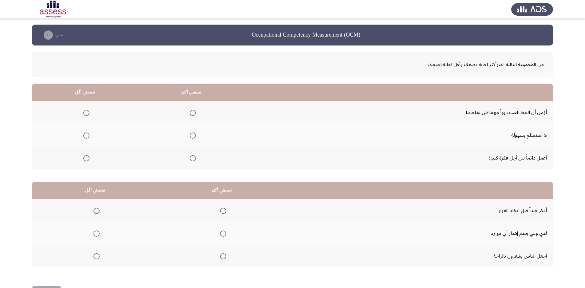
click at [194, 137] on span "Select an option" at bounding box center [193, 135] width 6 height 6
click at [194, 137] on input "Select an option" at bounding box center [193, 135] width 6 height 6
click at [87, 158] on span "Select an option" at bounding box center [86, 158] width 6 height 6
click at [87, 160] on span "Select an option" at bounding box center [86, 158] width 6 height 6
click at [87, 158] on span "Select an option" at bounding box center [86, 158] width 6 height 6
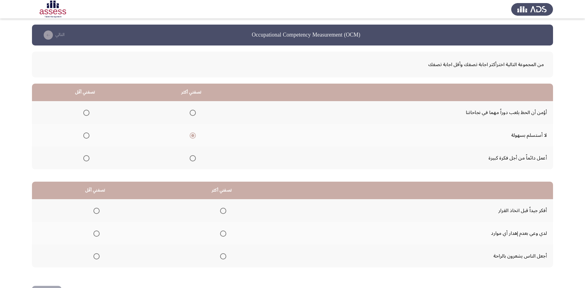
click at [88, 159] on span "Select an option" at bounding box center [86, 158] width 6 height 6
click at [88, 159] on input "Select an option" at bounding box center [86, 158] width 6 height 6
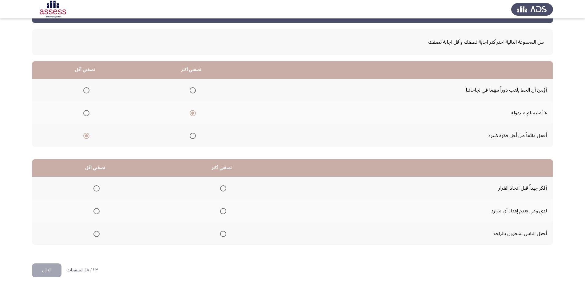
click at [225, 189] on span "Select an option" at bounding box center [223, 188] width 6 height 6
click at [225, 189] on input "Select an option" at bounding box center [223, 188] width 6 height 6
click at [95, 210] on span "Select an option" at bounding box center [96, 211] width 6 height 6
click at [95, 210] on input "Select an option" at bounding box center [96, 211] width 6 height 6
click at [49, 269] on button "التالي" at bounding box center [47, 270] width 30 height 14
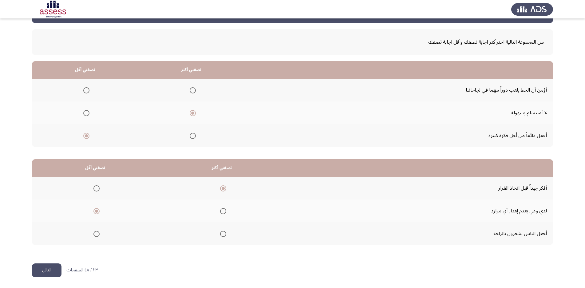
scroll to position [0, 0]
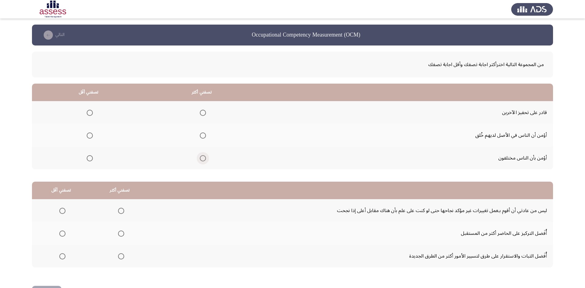
click at [206, 158] on span "Select an option" at bounding box center [203, 158] width 6 height 6
click at [206, 158] on input "Select an option" at bounding box center [203, 158] width 6 height 6
click at [90, 114] on span "Select an option" at bounding box center [90, 113] width 6 height 6
click at [90, 114] on input "Select an option" at bounding box center [90, 113] width 6 height 6
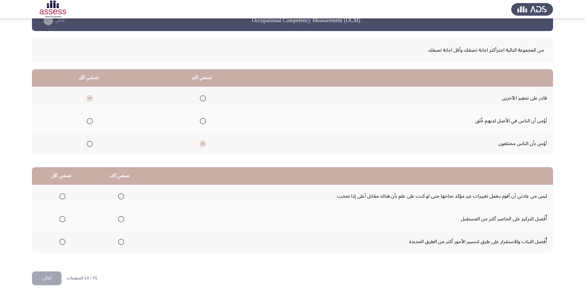
scroll to position [22, 0]
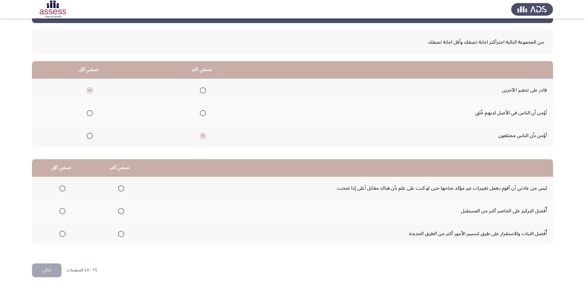
click at [123, 213] on span "Select an option" at bounding box center [121, 211] width 6 height 6
click at [123, 213] on input "Select an option" at bounding box center [121, 211] width 6 height 6
click at [65, 234] on span "Select an option" at bounding box center [62, 234] width 6 height 6
click at [65, 234] on input "Select an option" at bounding box center [62, 234] width 6 height 6
click at [50, 268] on button "التالي" at bounding box center [47, 270] width 30 height 14
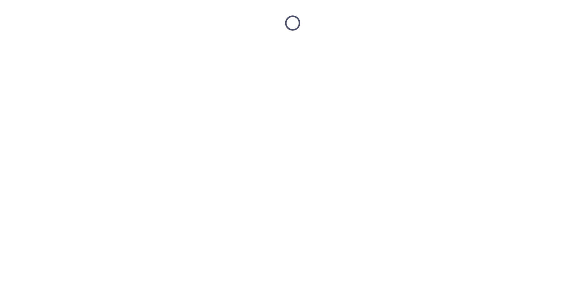
scroll to position [0, 0]
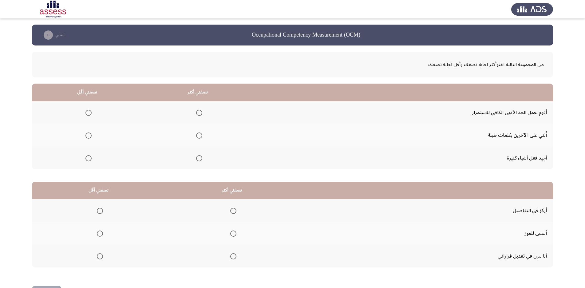
click at [199, 158] on span "Select an option" at bounding box center [199, 158] width 6 height 6
click at [199, 158] on input "Select an option" at bounding box center [199, 158] width 6 height 6
click at [86, 135] on label "Select an option" at bounding box center [87, 135] width 9 height 6
click at [86, 135] on input "Select an option" at bounding box center [88, 135] width 6 height 6
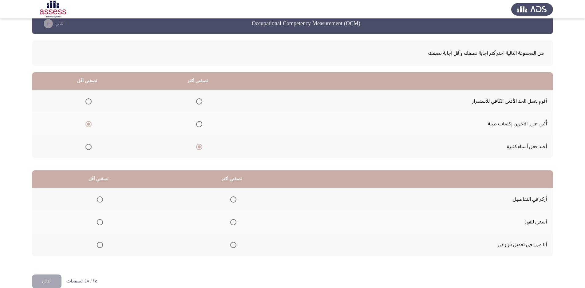
scroll to position [22, 0]
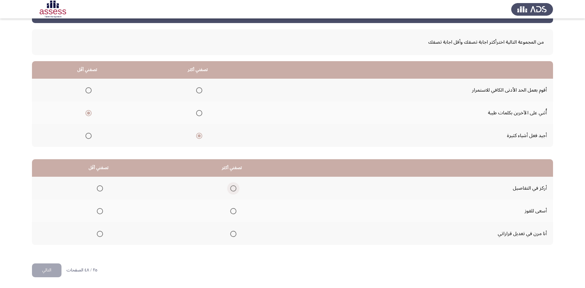
click at [233, 188] on span "Select an option" at bounding box center [233, 188] width 6 height 6
click at [233, 188] on input "Select an option" at bounding box center [233, 188] width 6 height 6
click at [101, 232] on span "Select an option" at bounding box center [100, 234] width 6 height 6
click at [99, 234] on span "Select an option" at bounding box center [100, 234] width 6 height 6
click at [99, 234] on input "Select an option" at bounding box center [100, 234] width 6 height 6
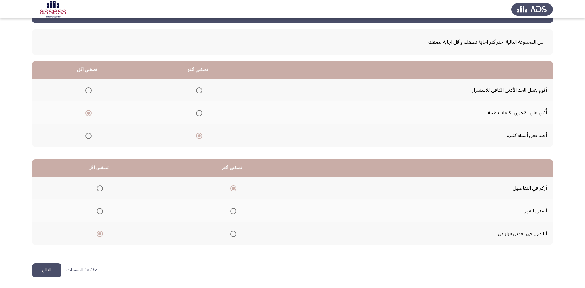
click at [52, 274] on button "التالي" at bounding box center [47, 270] width 30 height 14
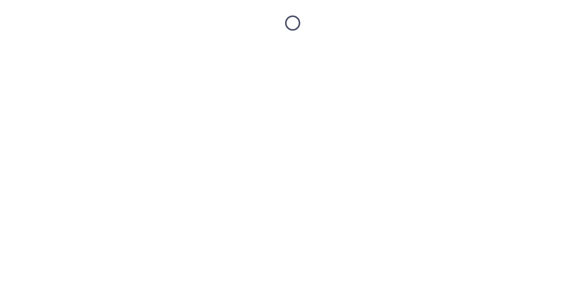
scroll to position [0, 0]
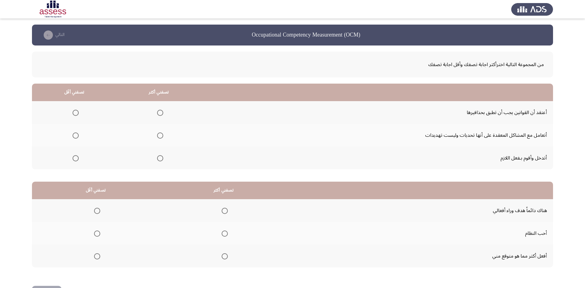
click at [159, 136] on span "Select an option" at bounding box center [160, 135] width 6 height 6
click at [159, 136] on input "Select an option" at bounding box center [160, 135] width 6 height 6
click at [76, 114] on span "Select an option" at bounding box center [76, 113] width 6 height 6
click at [76, 114] on input "Select an option" at bounding box center [76, 113] width 6 height 6
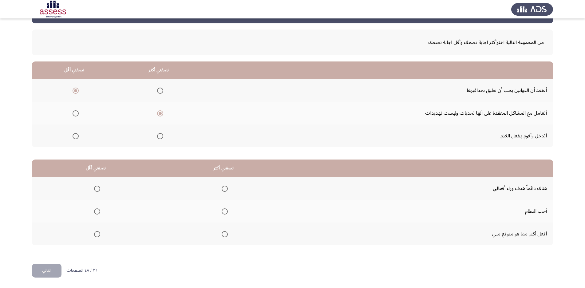
scroll to position [22, 0]
click at [226, 210] on span "Select an option" at bounding box center [225, 211] width 6 height 6
click at [226, 210] on input "Select an option" at bounding box center [225, 211] width 6 height 6
click at [96, 187] on span "Select an option" at bounding box center [97, 188] width 6 height 6
click at [96, 187] on input "Select an option" at bounding box center [97, 188] width 6 height 6
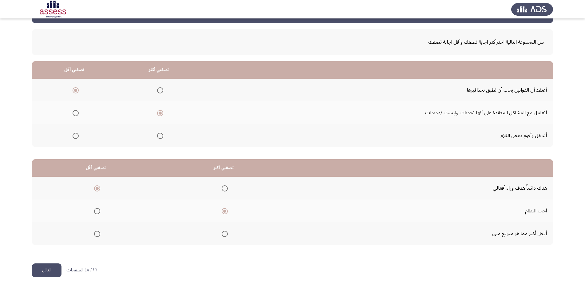
click at [53, 272] on button "التالي" at bounding box center [47, 270] width 30 height 14
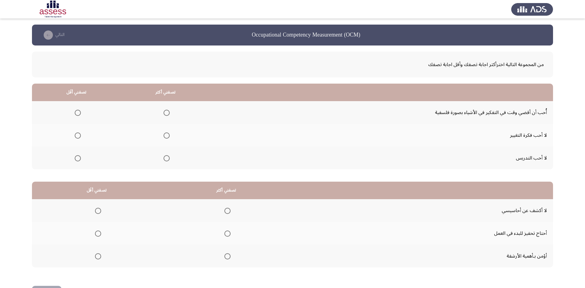
click at [167, 112] on span "Select an option" at bounding box center [166, 113] width 6 height 6
click at [167, 112] on input "Select an option" at bounding box center [166, 113] width 6 height 6
click at [75, 156] on span "Select an option" at bounding box center [78, 158] width 6 height 6
click at [75, 156] on input "Select an option" at bounding box center [78, 158] width 6 height 6
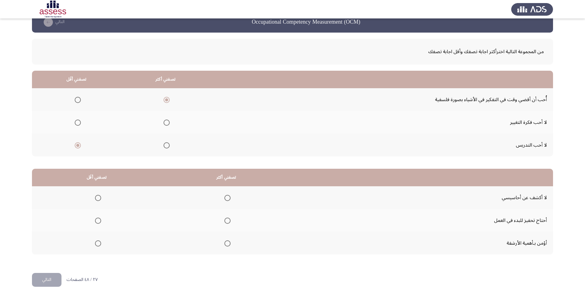
scroll to position [22, 0]
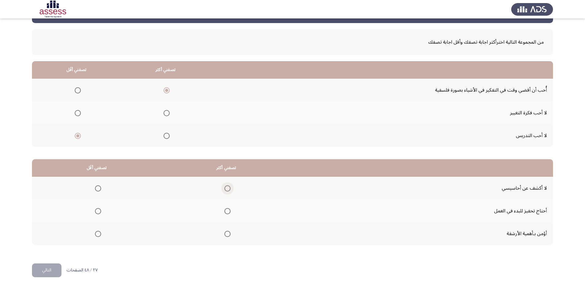
click at [228, 188] on span "Select an option" at bounding box center [227, 188] width 6 height 6
click at [228, 188] on input "Select an option" at bounding box center [227, 188] width 6 height 6
click at [99, 213] on span "Select an option" at bounding box center [98, 211] width 6 height 6
click at [99, 213] on input "Select an option" at bounding box center [98, 211] width 6 height 6
click at [100, 234] on span "Select an option" at bounding box center [98, 234] width 6 height 6
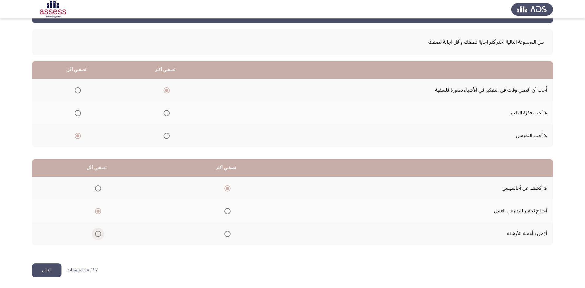
click at [100, 234] on input "Select an option" at bounding box center [98, 234] width 6 height 6
click at [49, 269] on button "التالي" at bounding box center [47, 270] width 30 height 14
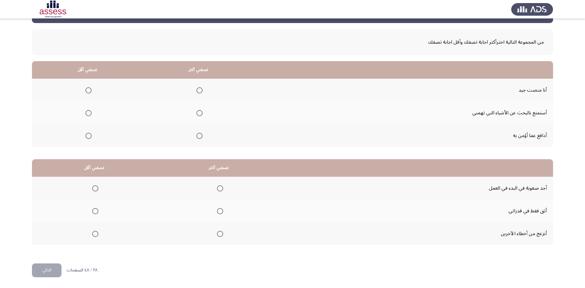
click at [202, 91] on span "Select an option" at bounding box center [199, 90] width 6 height 6
click at [202, 91] on input "Select an option" at bounding box center [199, 90] width 6 height 6
click at [87, 135] on span "Select an option" at bounding box center [88, 136] width 6 height 6
click at [87, 135] on input "Select an option" at bounding box center [88, 136] width 6 height 6
click at [93, 234] on span "Select an option" at bounding box center [95, 234] width 6 height 6
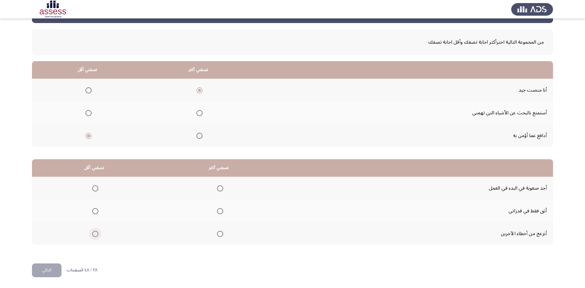
click at [93, 234] on input "Select an option" at bounding box center [95, 234] width 6 height 6
click at [222, 187] on span "Select an option" at bounding box center [220, 188] width 6 height 6
click at [222, 187] on input "Select an option" at bounding box center [220, 188] width 6 height 6
click at [58, 271] on button "التالي" at bounding box center [47, 270] width 30 height 14
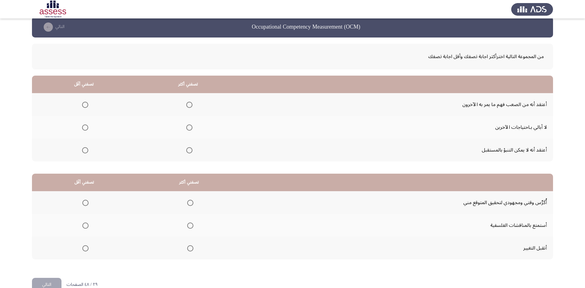
scroll to position [0, 0]
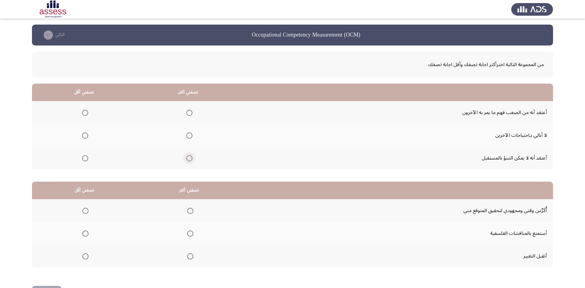
click at [192, 157] on span "Select an option" at bounding box center [189, 158] width 6 height 6
click at [192, 157] on input "Select an option" at bounding box center [189, 158] width 6 height 6
click at [88, 113] on span "Select an option" at bounding box center [85, 113] width 6 height 6
click at [87, 113] on span "Select an option" at bounding box center [85, 113] width 6 height 6
click at [87, 113] on input "Select an option" at bounding box center [85, 113] width 6 height 6
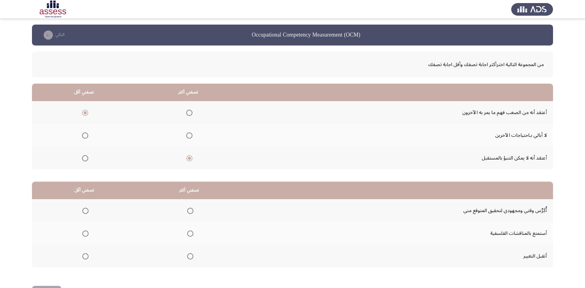
scroll to position [22, 0]
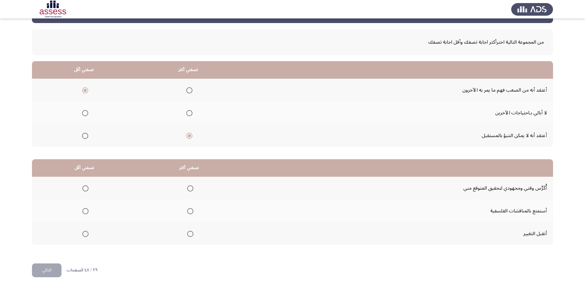
click at [187, 231] on label "Select an option" at bounding box center [189, 234] width 9 height 6
click at [187, 231] on input "Select an option" at bounding box center [190, 234] width 6 height 6
click at [84, 211] on span "Select an option" at bounding box center [85, 211] width 6 height 6
click at [84, 211] on input "Select an option" at bounding box center [85, 211] width 6 height 6
click at [52, 267] on button "التالي" at bounding box center [47, 270] width 30 height 14
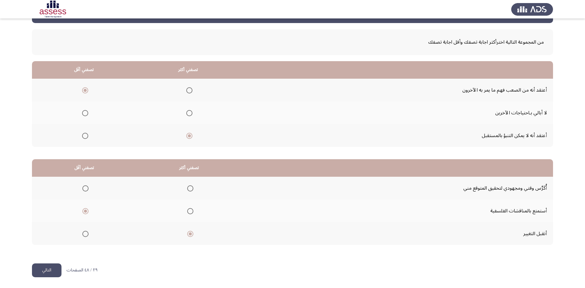
scroll to position [0, 0]
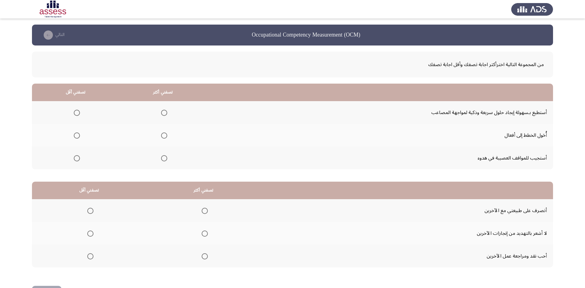
click at [161, 112] on span "Select an option" at bounding box center [164, 113] width 6 height 6
click at [161, 112] on input "Select an option" at bounding box center [164, 113] width 6 height 6
click at [163, 158] on span "Select an option" at bounding box center [164, 158] width 6 height 6
click at [163, 158] on input "Select an option" at bounding box center [164, 158] width 6 height 6
click at [78, 134] on span "Select an option" at bounding box center [77, 135] width 6 height 6
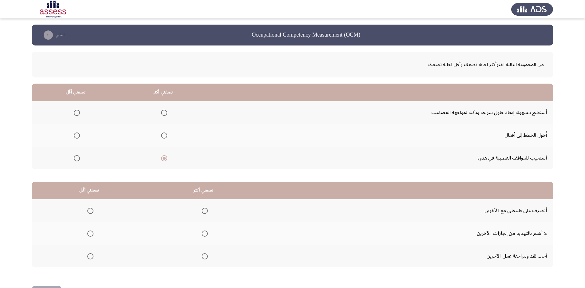
click at [78, 134] on input "Select an option" at bounding box center [77, 135] width 6 height 6
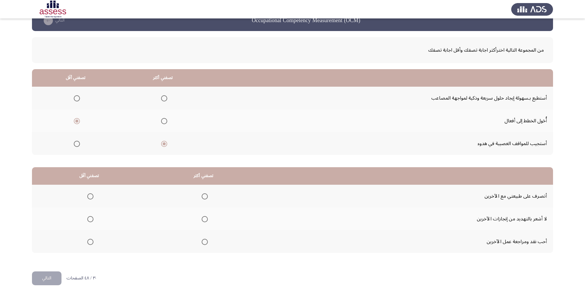
scroll to position [22, 0]
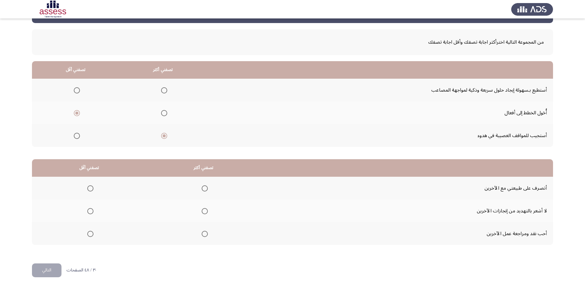
click at [207, 210] on span "Select an option" at bounding box center [205, 211] width 6 height 6
click at [207, 210] on input "Select an option" at bounding box center [205, 211] width 6 height 6
click at [93, 188] on span "Select an option" at bounding box center [90, 188] width 6 height 6
click at [93, 188] on input "Select an option" at bounding box center [90, 188] width 6 height 6
click at [44, 273] on button "التالي" at bounding box center [47, 270] width 30 height 14
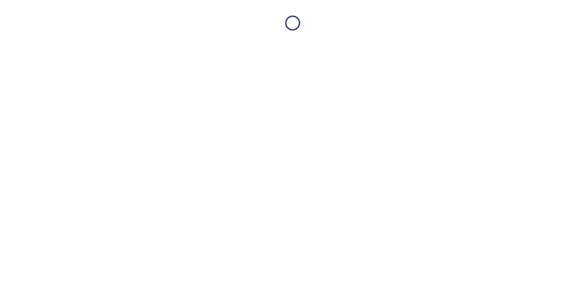
scroll to position [0, 0]
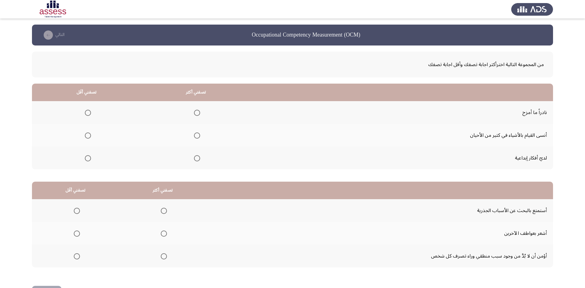
click at [194, 159] on label "Select an option" at bounding box center [195, 158] width 9 height 6
click at [194, 159] on input "Select an option" at bounding box center [197, 158] width 6 height 6
click at [88, 109] on mat-radio-button "Select an option" at bounding box center [86, 112] width 9 height 6
click at [89, 112] on span "Select an option" at bounding box center [88, 113] width 6 height 6
click at [89, 112] on input "Select an option" at bounding box center [88, 113] width 6 height 6
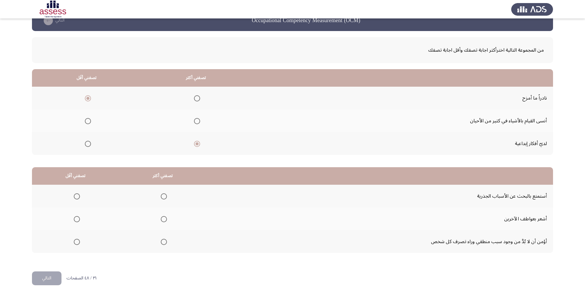
scroll to position [22, 0]
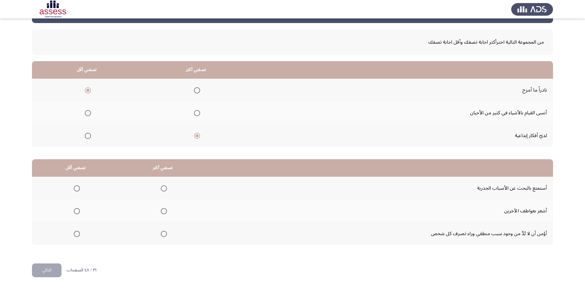
click at [165, 188] on span "Select an option" at bounding box center [164, 188] width 6 height 6
click at [165, 188] on input "Select an option" at bounding box center [164, 188] width 6 height 6
click at [76, 234] on span "Select an option" at bounding box center [77, 234] width 6 height 6
click at [76, 234] on input "Select an option" at bounding box center [77, 234] width 6 height 6
click at [45, 272] on button "التالي" at bounding box center [47, 270] width 30 height 14
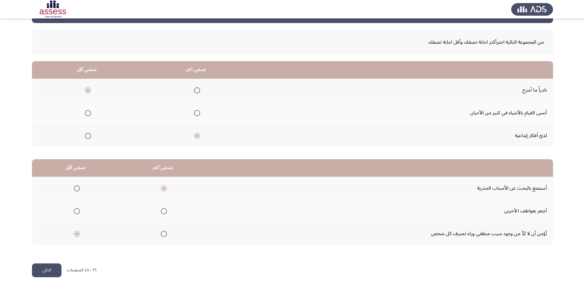
scroll to position [0, 0]
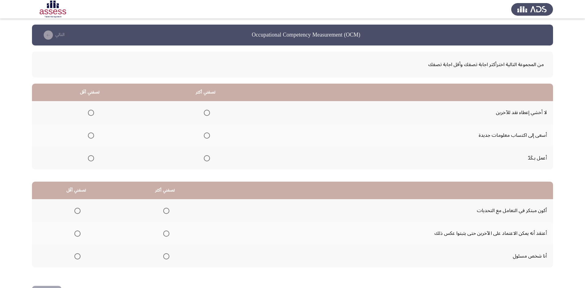
click at [209, 135] on span "Select an option" at bounding box center [207, 135] width 6 height 6
click at [209, 135] on input "Select an option" at bounding box center [207, 135] width 6 height 6
click at [210, 157] on span "Select an option" at bounding box center [207, 158] width 6 height 6
click at [210, 157] on input "Select an option" at bounding box center [207, 158] width 6 height 6
click at [89, 137] on span "Select an option" at bounding box center [91, 135] width 6 height 6
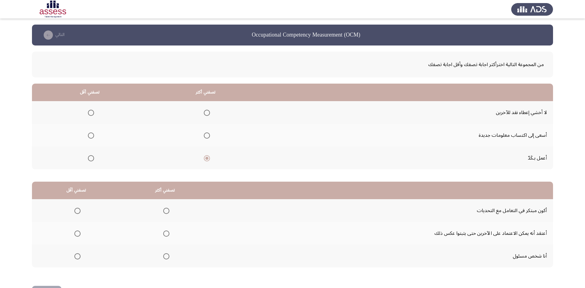
click at [89, 137] on input "Select an option" at bounding box center [91, 135] width 6 height 6
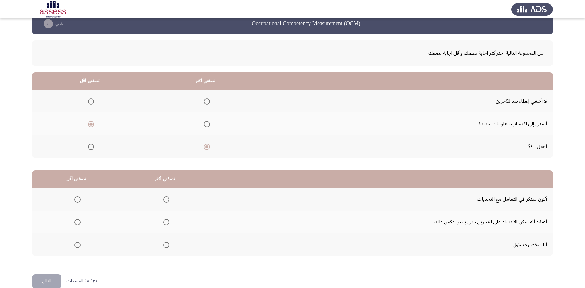
scroll to position [22, 0]
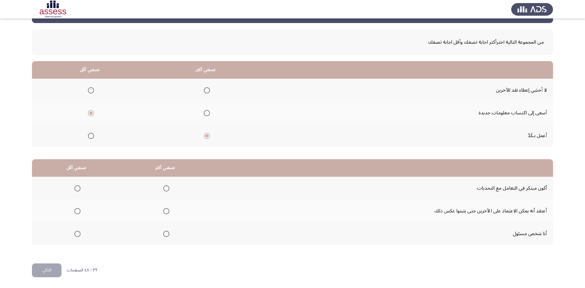
click at [165, 234] on span "Select an option" at bounding box center [166, 234] width 6 height 6
click at [165, 234] on input "Select an option" at bounding box center [166, 234] width 6 height 6
click at [76, 186] on span "Select an option" at bounding box center [77, 188] width 6 height 6
click at [76, 186] on input "Select an option" at bounding box center [77, 188] width 6 height 6
click at [48, 271] on button "التالي" at bounding box center [47, 270] width 30 height 14
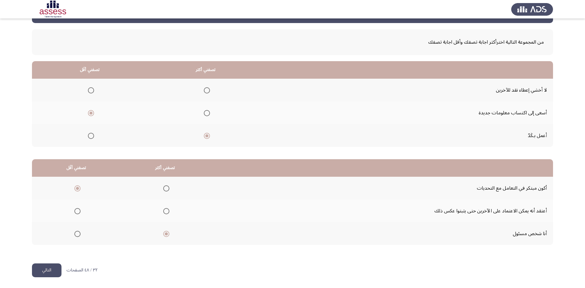
scroll to position [0, 0]
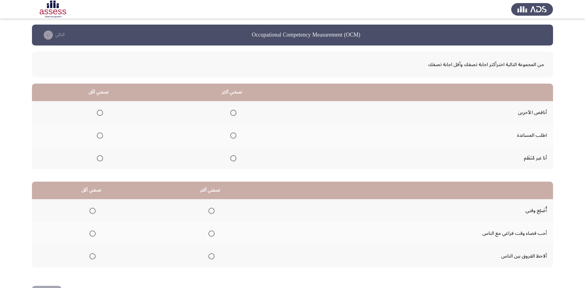
click at [232, 134] on span "Select an option" at bounding box center [233, 135] width 6 height 6
click at [232, 134] on input "Select an option" at bounding box center [233, 135] width 6 height 6
click at [99, 111] on span "Select an option" at bounding box center [100, 113] width 6 height 6
click at [99, 111] on input "Select an option" at bounding box center [100, 113] width 6 height 6
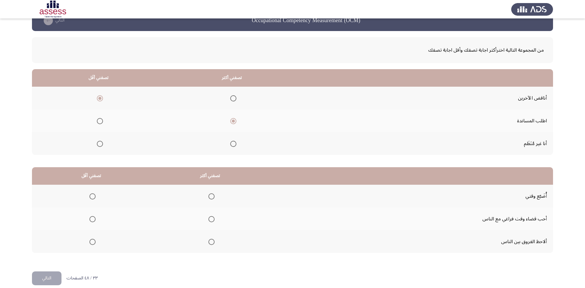
scroll to position [22, 0]
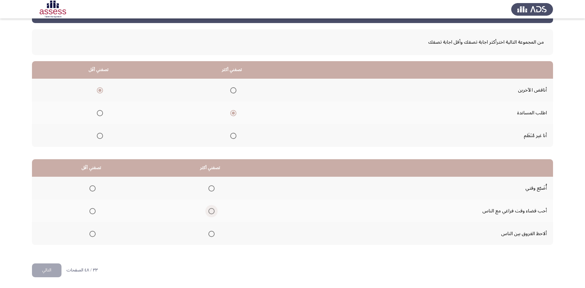
click at [211, 211] on span "Select an option" at bounding box center [211, 211] width 6 height 6
click at [211, 211] on input "Select an option" at bounding box center [211, 211] width 6 height 6
click at [93, 234] on span "Select an option" at bounding box center [93, 234] width 0 height 0
click at [93, 234] on input "Select an option" at bounding box center [92, 234] width 6 height 6
click at [53, 272] on button "التالي" at bounding box center [47, 270] width 30 height 14
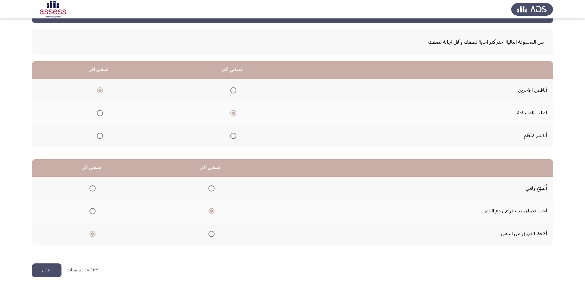
scroll to position [0, 0]
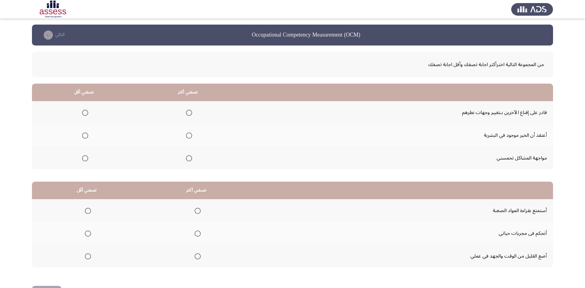
click at [182, 156] on th at bounding box center [188, 158] width 104 height 23
click at [189, 158] on span "Select an option" at bounding box center [189, 158] width 6 height 6
click at [189, 158] on input "Select an option" at bounding box center [189, 158] width 6 height 6
click at [87, 136] on span "Select an option" at bounding box center [85, 135] width 6 height 6
click at [87, 136] on input "Select an option" at bounding box center [85, 135] width 6 height 6
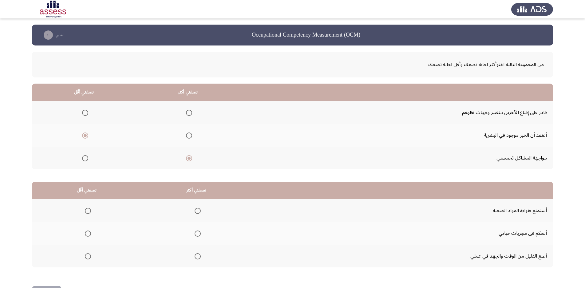
scroll to position [22, 0]
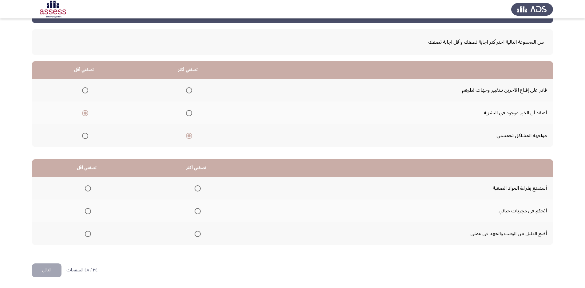
click at [197, 186] on span "Select an option" at bounding box center [198, 188] width 6 height 6
click at [197, 186] on input "Select an option" at bounding box center [198, 188] width 6 height 6
click at [87, 233] on span "Select an option" at bounding box center [88, 234] width 6 height 6
click at [87, 233] on input "Select an option" at bounding box center [88, 234] width 6 height 6
click at [89, 210] on span "Select an option" at bounding box center [88, 211] width 6 height 6
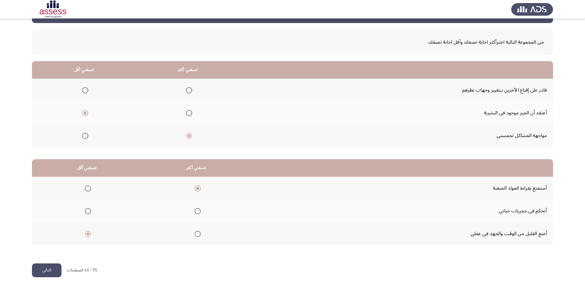
click at [89, 210] on input "Select an option" at bounding box center [88, 211] width 6 height 6
click at [47, 269] on button "التالي" at bounding box center [47, 270] width 30 height 14
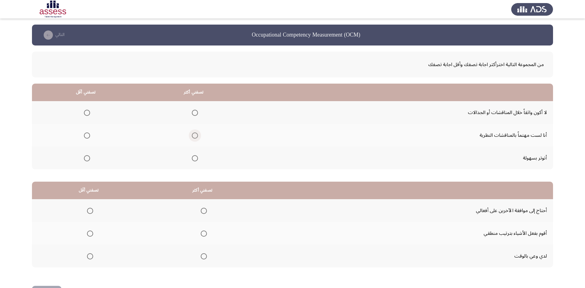
click at [195, 133] on span "Select an option" at bounding box center [195, 135] width 6 height 6
click at [195, 133] on input "Select an option" at bounding box center [195, 135] width 6 height 6
click at [83, 158] on label "Select an option" at bounding box center [85, 158] width 9 height 6
click at [84, 158] on input "Select an option" at bounding box center [87, 158] width 6 height 6
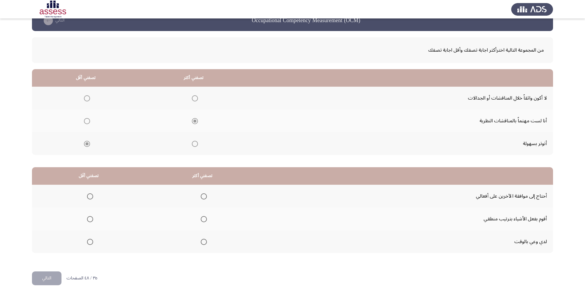
scroll to position [22, 0]
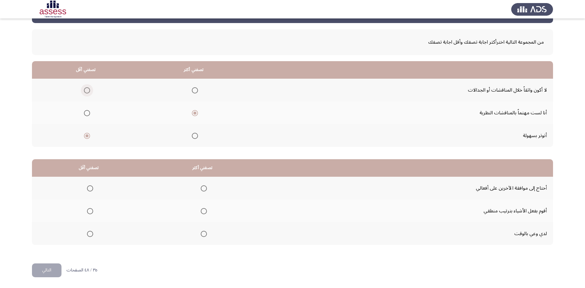
click at [85, 89] on span "Select an option" at bounding box center [87, 90] width 6 height 6
click at [85, 89] on input "Select an option" at bounding box center [87, 90] width 6 height 6
click at [205, 210] on span "Select an option" at bounding box center [204, 211] width 6 height 6
click at [205, 210] on input "Select an option" at bounding box center [204, 211] width 6 height 6
click at [89, 235] on span "Select an option" at bounding box center [90, 234] width 6 height 6
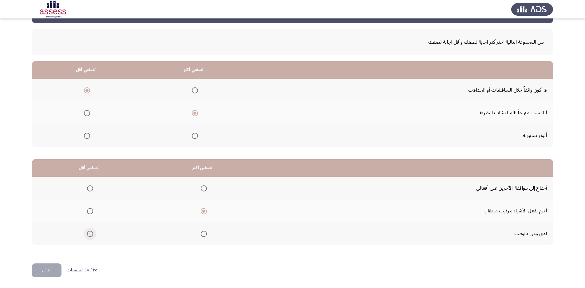
click at [89, 235] on input "Select an option" at bounding box center [90, 234] width 6 height 6
click at [55, 268] on button "التالي" at bounding box center [47, 270] width 30 height 14
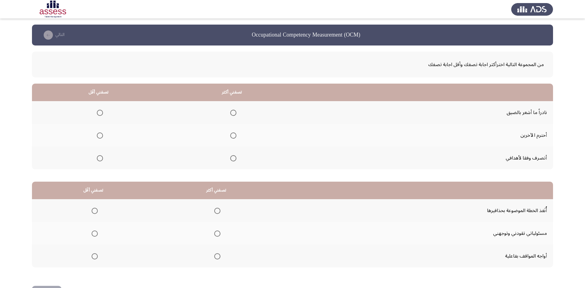
click at [232, 135] on span "Select an option" at bounding box center [233, 135] width 6 height 6
click at [232, 135] on input "Select an option" at bounding box center [233, 135] width 6 height 6
click at [103, 159] on th at bounding box center [98, 158] width 133 height 23
click at [99, 159] on span "Select an option" at bounding box center [100, 158] width 6 height 6
click at [99, 159] on input "Select an option" at bounding box center [100, 158] width 6 height 6
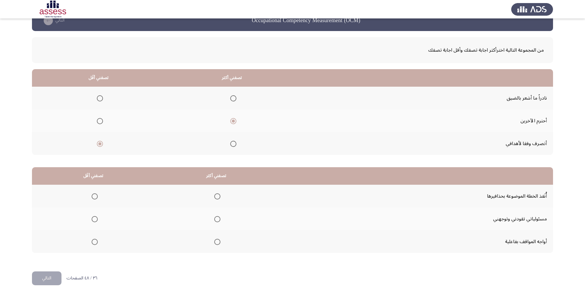
scroll to position [22, 0]
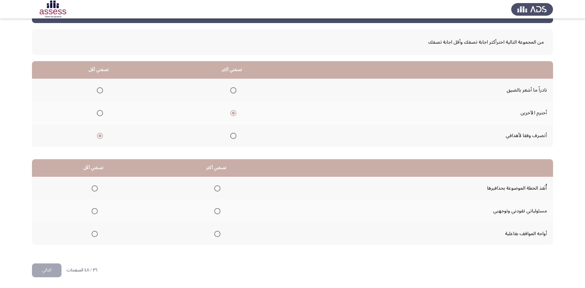
click at [220, 212] on th at bounding box center [216, 210] width 123 height 23
click at [218, 210] on span "Select an option" at bounding box center [217, 211] width 6 height 6
click at [218, 210] on input "Select an option" at bounding box center [217, 211] width 6 height 6
click at [96, 234] on span "Select an option" at bounding box center [95, 234] width 6 height 6
click at [96, 234] on input "Select an option" at bounding box center [95, 234] width 6 height 6
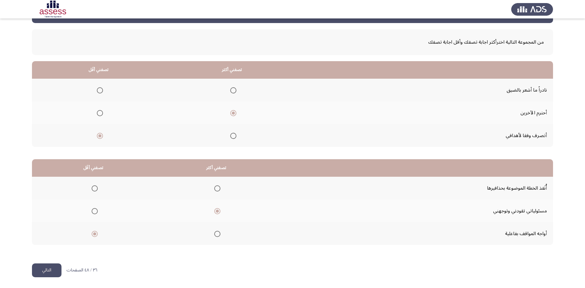
click at [53, 269] on button "التالي" at bounding box center [47, 270] width 30 height 14
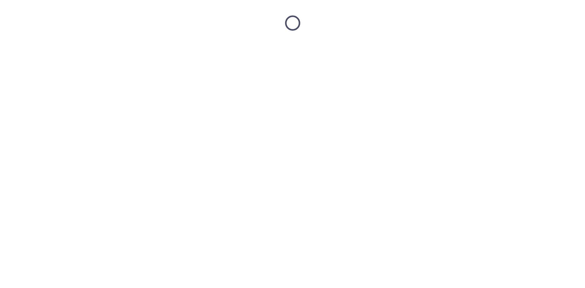
scroll to position [0, 0]
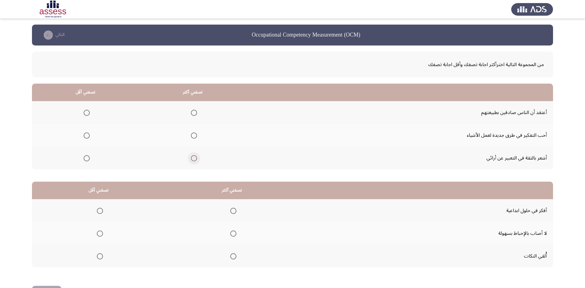
click at [195, 158] on span "Select an option" at bounding box center [194, 158] width 6 height 6
click at [195, 158] on input "Select an option" at bounding box center [194, 158] width 6 height 6
click at [86, 133] on span "Select an option" at bounding box center [87, 135] width 6 height 6
click at [86, 133] on input "Select an option" at bounding box center [87, 135] width 6 height 6
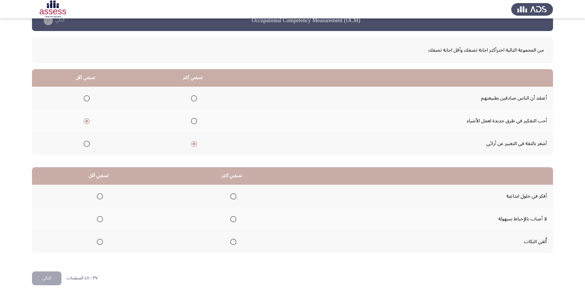
scroll to position [22, 0]
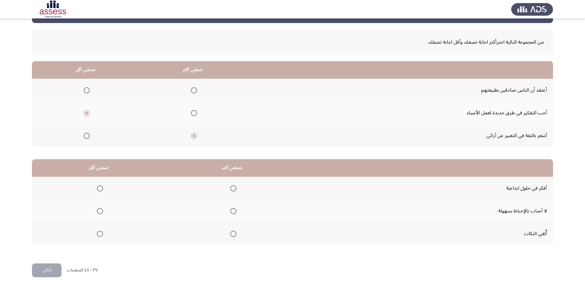
click at [231, 187] on span "Select an option" at bounding box center [233, 188] width 6 height 6
click at [231, 187] on input "Select an option" at bounding box center [233, 188] width 6 height 6
click at [234, 211] on span "Select an option" at bounding box center [233, 211] width 6 height 6
click at [234, 211] on input "Select an option" at bounding box center [233, 211] width 6 height 6
click at [98, 184] on mat-radio-group "Select an option" at bounding box center [98, 188] width 9 height 10
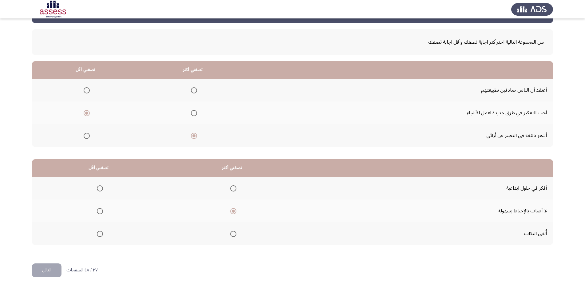
click at [98, 189] on span "Select an option" at bounding box center [100, 188] width 6 height 6
click at [98, 189] on input "Select an option" at bounding box center [100, 188] width 6 height 6
click at [54, 266] on button "التالي" at bounding box center [47, 270] width 30 height 14
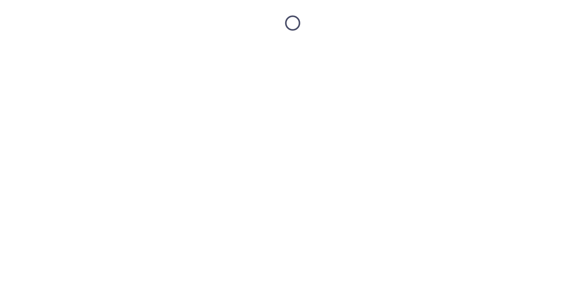
scroll to position [0, 0]
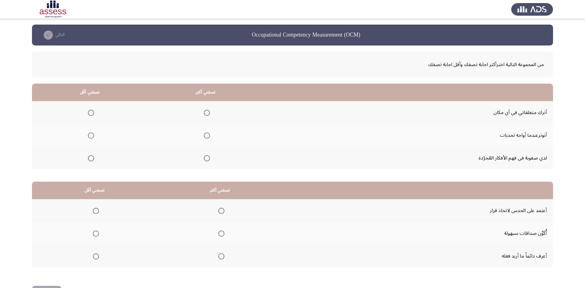
click at [208, 159] on span "Select an option" at bounding box center [207, 158] width 6 height 6
click at [208, 159] on input "Select an option" at bounding box center [207, 158] width 6 height 6
click at [90, 135] on span "Select an option" at bounding box center [91, 135] width 6 height 6
click at [90, 135] on input "Select an option" at bounding box center [91, 135] width 6 height 6
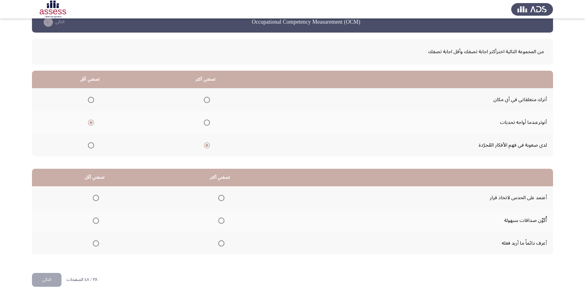
scroll to position [22, 0]
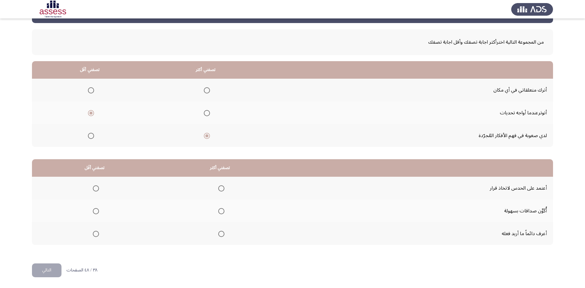
click at [223, 209] on span "Select an option" at bounding box center [221, 211] width 6 height 6
click at [223, 209] on input "Select an option" at bounding box center [221, 211] width 6 height 6
click at [97, 236] on span "Select an option" at bounding box center [96, 234] width 6 height 6
click at [97, 236] on input "Select an option" at bounding box center [96, 234] width 6 height 6
click at [49, 270] on button "التالي" at bounding box center [47, 270] width 30 height 14
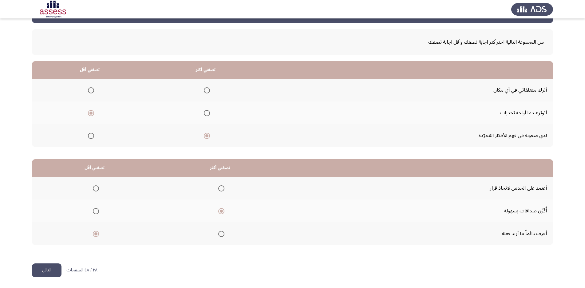
scroll to position [0, 0]
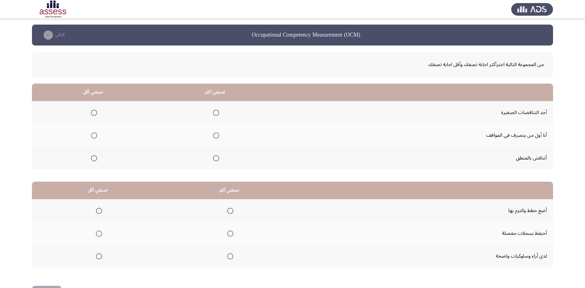
click at [218, 115] on span "Select an option" at bounding box center [216, 113] width 6 height 6
click at [218, 115] on input "Select an option" at bounding box center [216, 113] width 6 height 6
click at [92, 135] on span "Select an option" at bounding box center [94, 135] width 6 height 6
click at [92, 135] on input "Select an option" at bounding box center [94, 135] width 6 height 6
click at [217, 135] on span "Select an option" at bounding box center [216, 135] width 6 height 6
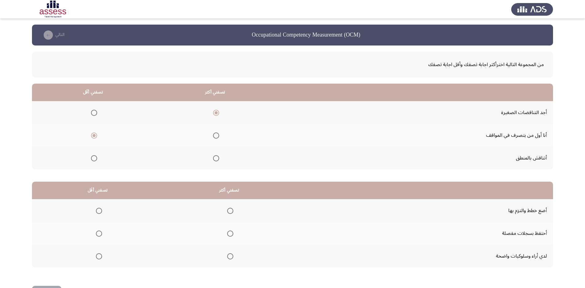
click at [217, 135] on input "Select an option" at bounding box center [216, 135] width 6 height 6
click at [215, 157] on span "Select an option" at bounding box center [216, 158] width 6 height 6
click at [215, 157] on input "Select an option" at bounding box center [216, 158] width 6 height 6
click at [94, 136] on span "Select an option" at bounding box center [94, 135] width 6 height 6
click at [94, 136] on input "Select an option" at bounding box center [94, 135] width 6 height 6
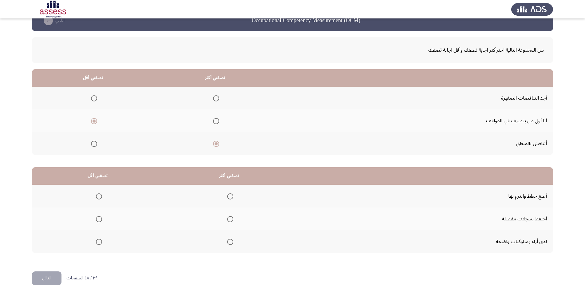
scroll to position [22, 0]
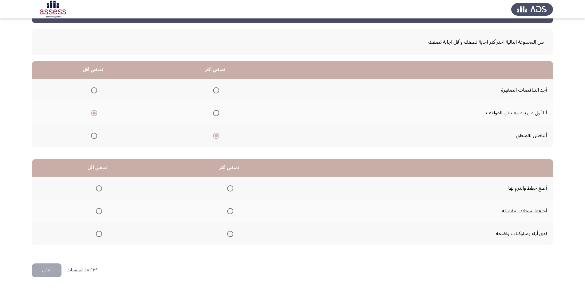
click at [94, 89] on span "Select an option" at bounding box center [94, 90] width 6 height 6
click at [94, 89] on input "Select an option" at bounding box center [94, 90] width 6 height 6
click at [229, 187] on span "Select an option" at bounding box center [230, 188] width 6 height 6
click at [229, 187] on input "Select an option" at bounding box center [230, 188] width 6 height 6
click at [96, 233] on span "Select an option" at bounding box center [99, 234] width 6 height 6
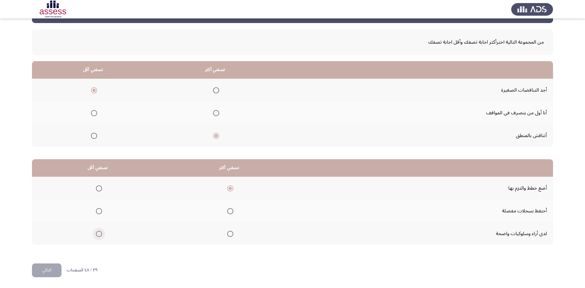
click at [96, 233] on input "Select an option" at bounding box center [99, 234] width 6 height 6
click at [45, 270] on button "التالي" at bounding box center [47, 270] width 30 height 14
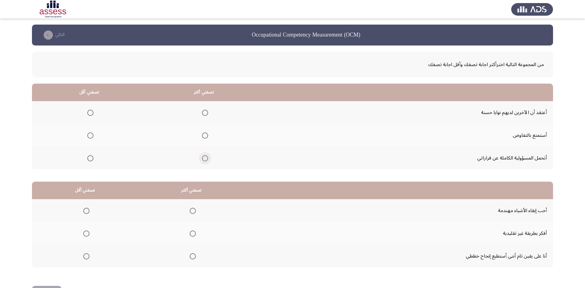
click at [205, 158] on span "Select an option" at bounding box center [205, 158] width 0 height 0
click at [206, 158] on input "Select an option" at bounding box center [205, 158] width 6 height 6
click at [88, 136] on span "Select an option" at bounding box center [90, 135] width 6 height 6
click at [88, 136] on input "Select an option" at bounding box center [90, 135] width 6 height 6
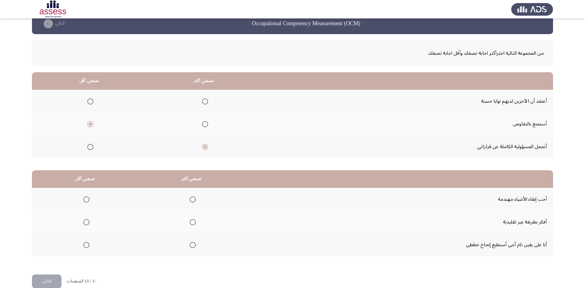
scroll to position [22, 0]
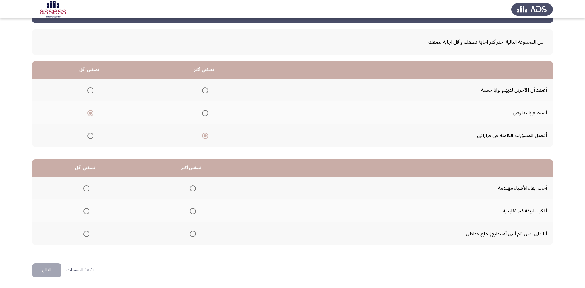
click at [192, 208] on span "Select an option" at bounding box center [193, 211] width 6 height 6
click at [192, 208] on input "Select an option" at bounding box center [193, 211] width 6 height 6
click at [84, 186] on span "Select an option" at bounding box center [86, 188] width 6 height 6
click at [84, 186] on input "Select an option" at bounding box center [86, 188] width 6 height 6
click at [54, 268] on button "التالي" at bounding box center [47, 270] width 30 height 14
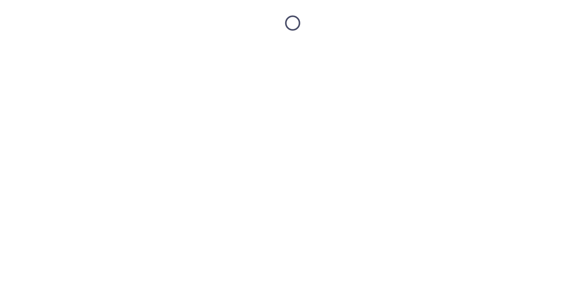
scroll to position [0, 0]
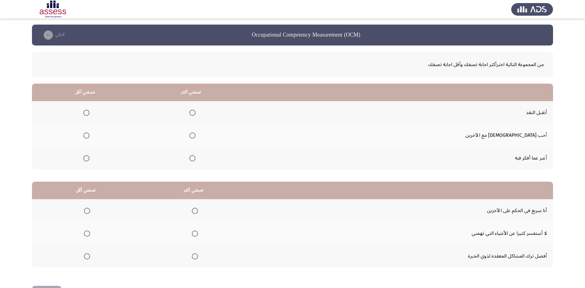
click at [195, 113] on span "Select an option" at bounding box center [192, 113] width 6 height 6
click at [195, 113] on input "Select an option" at bounding box center [192, 113] width 6 height 6
click at [89, 158] on span "Select an option" at bounding box center [86, 158] width 6 height 6
click at [89, 158] on input "Select an option" at bounding box center [86, 158] width 6 height 6
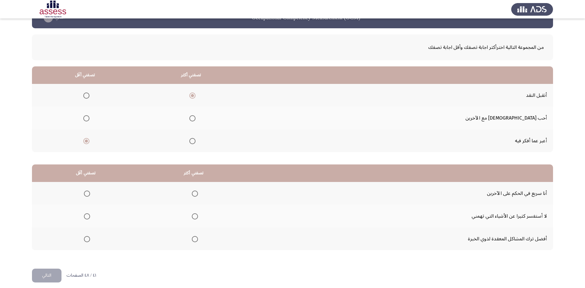
scroll to position [22, 0]
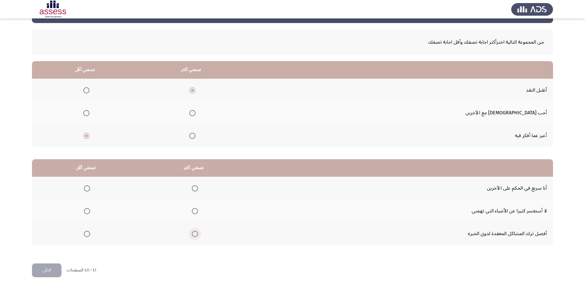
click at [194, 234] on span "Select an option" at bounding box center [195, 234] width 6 height 6
click at [194, 234] on input "Select an option" at bounding box center [195, 234] width 6 height 6
click at [85, 208] on span "Select an option" at bounding box center [87, 211] width 6 height 6
click at [85, 208] on input "Select an option" at bounding box center [87, 211] width 6 height 6
click at [57, 268] on button "التالي" at bounding box center [47, 270] width 30 height 14
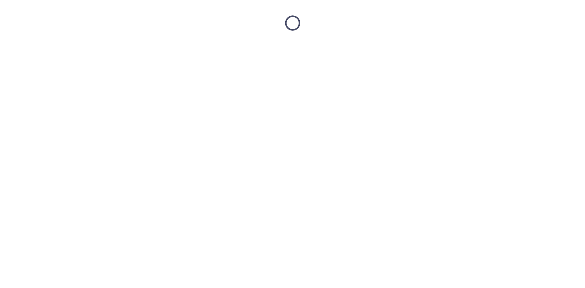
scroll to position [0, 0]
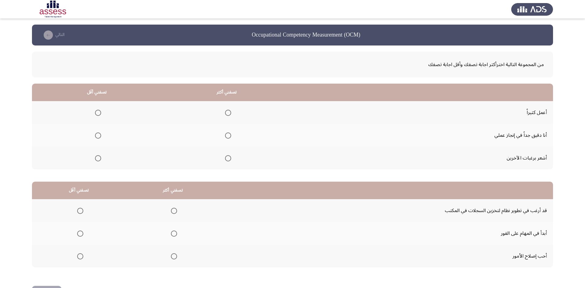
click at [227, 137] on span "Select an option" at bounding box center [228, 135] width 6 height 6
click at [227, 137] on input "Select an option" at bounding box center [228, 135] width 6 height 6
click at [99, 112] on span "Select an option" at bounding box center [98, 113] width 6 height 6
click at [99, 116] on span "Select an option" at bounding box center [98, 113] width 6 height 6
click at [99, 116] on input "Select an option" at bounding box center [98, 113] width 6 height 6
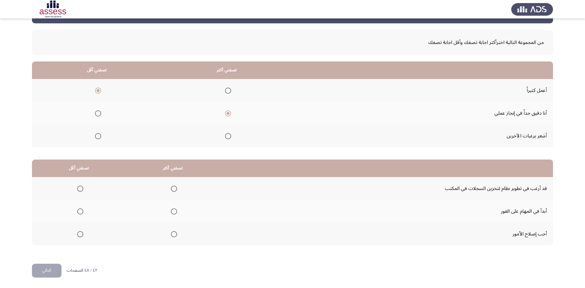
scroll to position [22, 0]
click at [177, 235] on th at bounding box center [173, 233] width 94 height 23
click at [170, 234] on label "Select an option" at bounding box center [172, 234] width 9 height 6
click at [171, 234] on input "Select an option" at bounding box center [174, 234] width 6 height 6
click at [82, 212] on span "Select an option" at bounding box center [80, 211] width 6 height 6
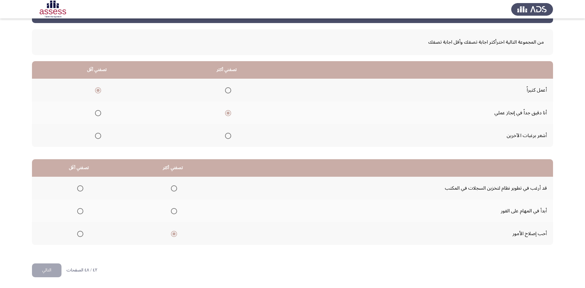
click at [82, 212] on input "Select an option" at bounding box center [80, 211] width 6 height 6
click at [172, 211] on span "Select an option" at bounding box center [174, 211] width 6 height 6
click at [172, 211] on input "Select an option" at bounding box center [174, 211] width 6 height 6
click at [77, 234] on label "Select an option" at bounding box center [79, 234] width 9 height 6
click at [77, 234] on input "Select an option" at bounding box center [80, 234] width 6 height 6
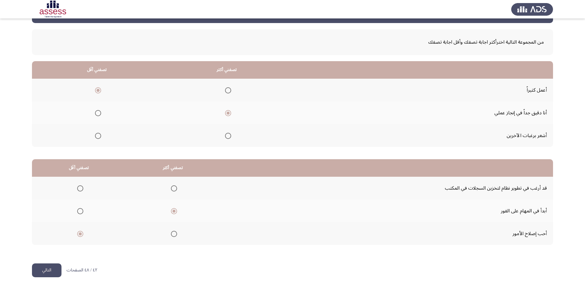
click at [49, 268] on button "التالي" at bounding box center [47, 270] width 30 height 14
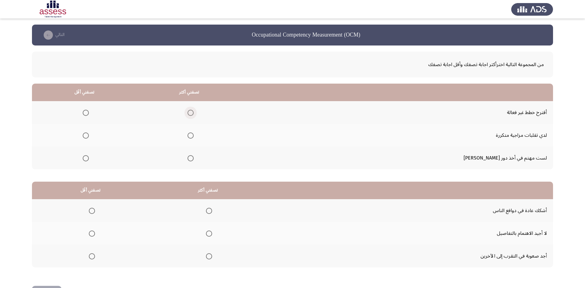
click at [194, 112] on span "Select an option" at bounding box center [190, 113] width 6 height 6
click at [194, 112] on input "Select an option" at bounding box center [190, 113] width 6 height 6
click at [89, 159] on span "Select an option" at bounding box center [86, 158] width 6 height 6
click at [89, 159] on input "Select an option" at bounding box center [86, 158] width 6 height 6
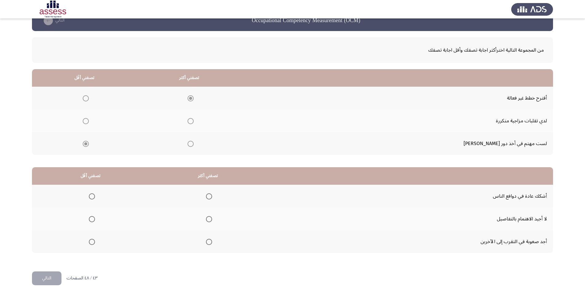
scroll to position [22, 0]
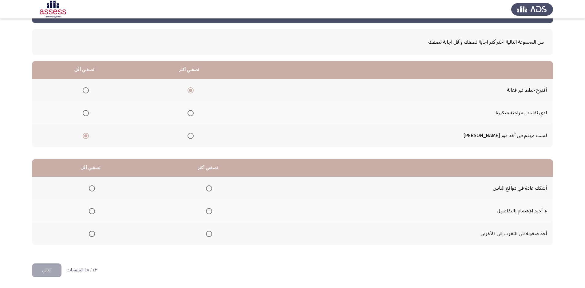
click at [211, 235] on span "Select an option" at bounding box center [209, 234] width 6 height 6
click at [211, 235] on input "Select an option" at bounding box center [209, 234] width 6 height 6
click at [92, 211] on span "Select an option" at bounding box center [92, 211] width 6 height 6
click at [92, 211] on input "Select an option" at bounding box center [92, 211] width 6 height 6
click at [92, 188] on span "Select an option" at bounding box center [92, 188] width 6 height 6
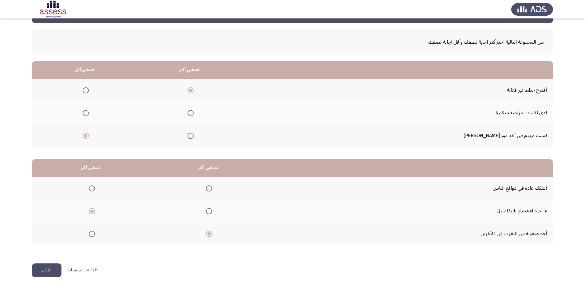
click at [92, 188] on input "Select an option" at bounding box center [92, 188] width 6 height 6
click at [53, 271] on button "التالي" at bounding box center [47, 270] width 30 height 14
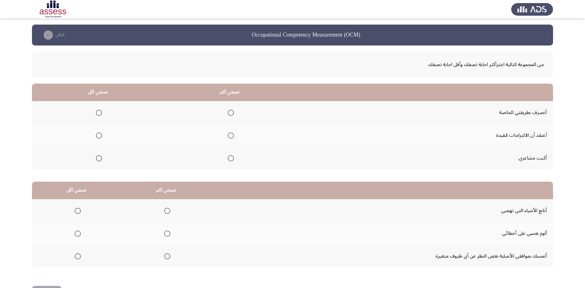
click at [233, 112] on span "Select an option" at bounding box center [231, 113] width 6 height 6
click at [233, 112] on input "Select an option" at bounding box center [231, 113] width 6 height 6
click at [102, 135] on span "Select an option" at bounding box center [99, 135] width 6 height 6
click at [102, 135] on input "Select an option" at bounding box center [99, 135] width 6 height 6
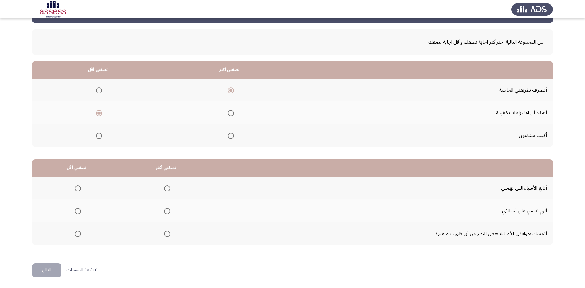
click at [166, 211] on span "Select an option" at bounding box center [167, 211] width 6 height 6
click at [166, 211] on input "Select an option" at bounding box center [167, 211] width 6 height 6
click at [79, 186] on span "Select an option" at bounding box center [78, 188] width 6 height 6
click at [79, 186] on input "Select an option" at bounding box center [78, 188] width 6 height 6
click at [166, 187] on span "Select an option" at bounding box center [167, 188] width 6 height 6
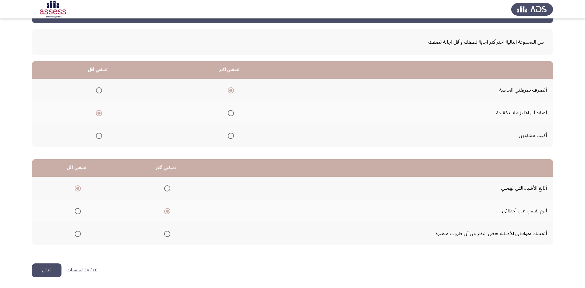
click at [166, 187] on input "Select an option" at bounding box center [167, 188] width 6 height 6
click at [80, 211] on span "Select an option" at bounding box center [78, 211] width 6 height 6
click at [80, 211] on input "Select an option" at bounding box center [78, 211] width 6 height 6
click at [165, 212] on span "Select an option" at bounding box center [167, 211] width 6 height 6
click at [165, 212] on input "Select an option" at bounding box center [167, 211] width 6 height 6
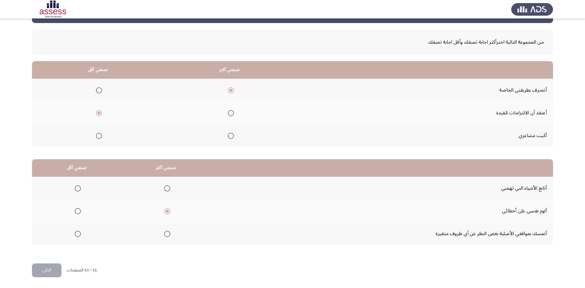
click at [78, 188] on span "Select an option" at bounding box center [78, 188] width 0 height 0
click at [78, 188] on input "Select an option" at bounding box center [78, 188] width 6 height 6
click at [47, 269] on button "التالي" at bounding box center [47, 270] width 30 height 14
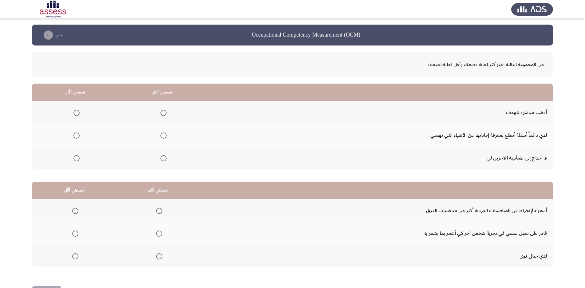
click at [164, 135] on span "Select an option" at bounding box center [163, 135] width 6 height 6
click at [164, 135] on input "Select an option" at bounding box center [163, 135] width 6 height 6
click at [75, 112] on span "Select an option" at bounding box center [76, 113] width 6 height 6
click at [76, 116] on mat-tooltip-component "WAITING" at bounding box center [76, 125] width 30 height 18
click at [77, 115] on span "Select an option" at bounding box center [76, 113] width 6 height 6
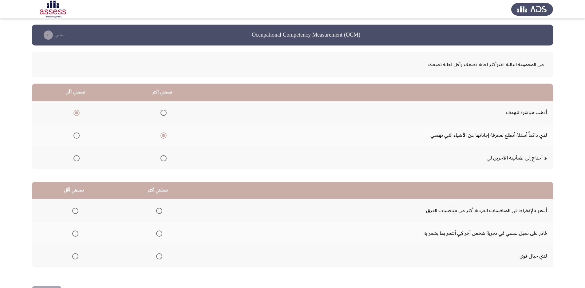
scroll to position [22, 0]
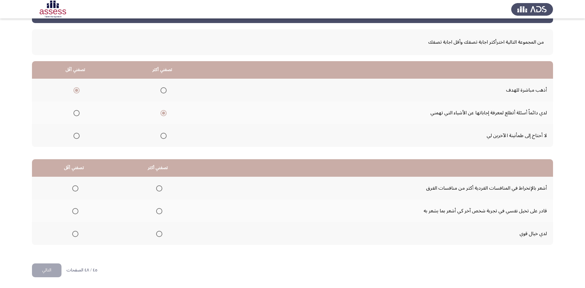
click at [161, 212] on span "Select an option" at bounding box center [159, 211] width 6 height 6
click at [161, 212] on input "Select an option" at bounding box center [159, 211] width 6 height 6
click at [77, 234] on span "Select an option" at bounding box center [75, 234] width 6 height 6
click at [75, 234] on span "Select an option" at bounding box center [75, 234] width 6 height 6
click at [75, 234] on input "Select an option" at bounding box center [75, 234] width 6 height 6
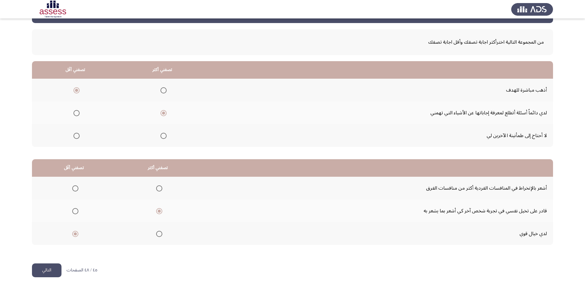
click at [49, 266] on button "التالي" at bounding box center [47, 270] width 30 height 14
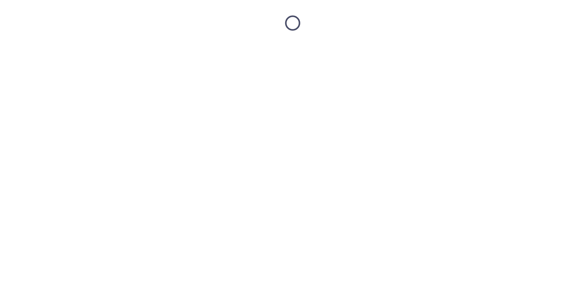
scroll to position [0, 0]
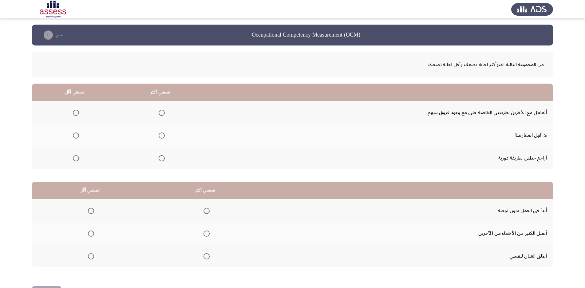
click at [164, 161] on span "Select an option" at bounding box center [162, 158] width 6 height 6
click at [164, 161] on input "Select an option" at bounding box center [162, 158] width 6 height 6
click at [77, 112] on span "Select an option" at bounding box center [76, 113] width 6 height 6
click at [77, 112] on input "Select an option" at bounding box center [76, 113] width 6 height 6
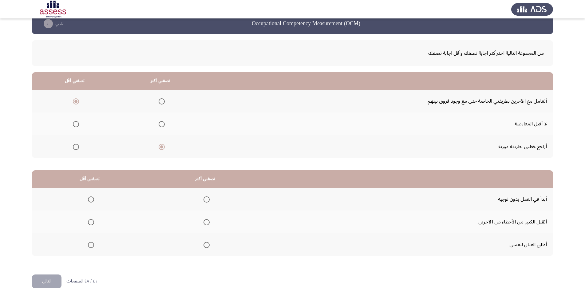
scroll to position [22, 0]
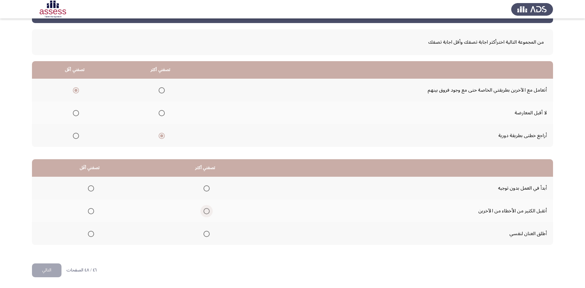
click at [209, 212] on span "Select an option" at bounding box center [206, 211] width 6 height 6
click at [209, 212] on input "Select an option" at bounding box center [206, 211] width 6 height 6
click at [92, 236] on span "Select an option" at bounding box center [91, 234] width 6 height 6
click at [92, 236] on input "Select an option" at bounding box center [91, 234] width 6 height 6
click at [48, 273] on button "التالي" at bounding box center [47, 270] width 30 height 14
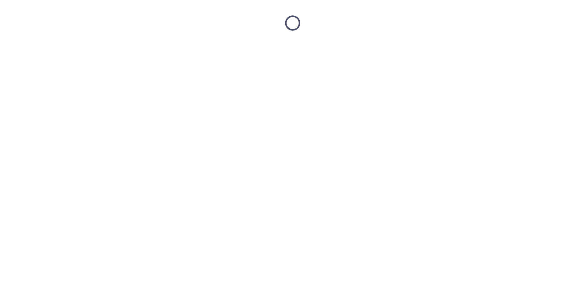
scroll to position [0, 0]
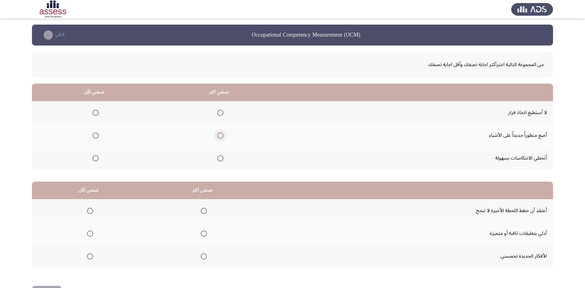
click at [220, 137] on span "Select an option" at bounding box center [220, 135] width 6 height 6
click at [220, 137] on input "Select an option" at bounding box center [220, 135] width 6 height 6
click at [96, 156] on span "Select an option" at bounding box center [96, 158] width 6 height 6
click at [96, 159] on span "Select an option" at bounding box center [96, 158] width 6 height 6
click at [96, 159] on input "Select an option" at bounding box center [96, 158] width 6 height 6
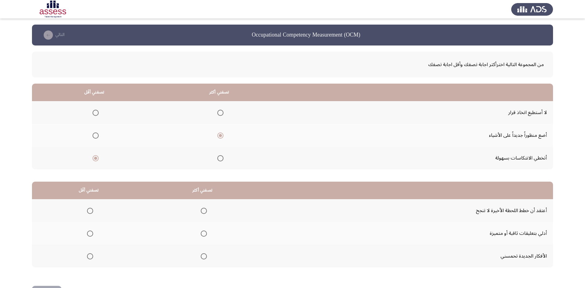
scroll to position [22, 0]
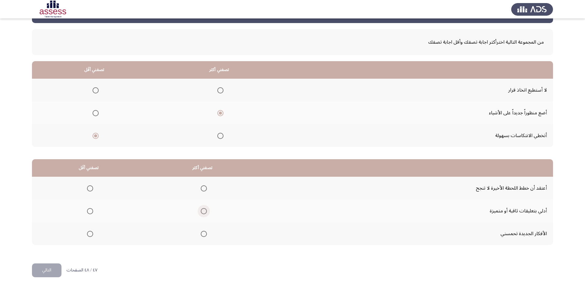
click at [202, 211] on span "Select an option" at bounding box center [204, 211] width 6 height 6
click at [202, 211] on input "Select an option" at bounding box center [204, 211] width 6 height 6
click at [88, 232] on span "Select an option" at bounding box center [90, 234] width 6 height 6
click at [88, 232] on input "Select an option" at bounding box center [90, 234] width 6 height 6
click at [51, 267] on button "التالي" at bounding box center [47, 270] width 30 height 14
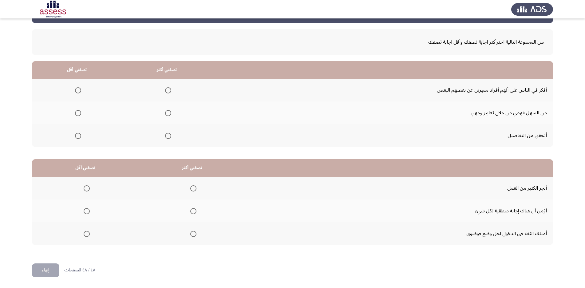
scroll to position [0, 0]
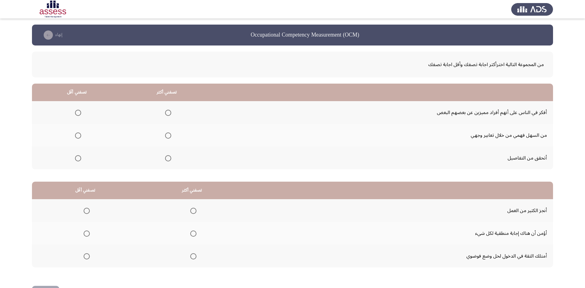
click at [171, 157] on span "Select an option" at bounding box center [168, 158] width 6 height 6
click at [171, 157] on input "Select an option" at bounding box center [168, 158] width 6 height 6
click at [79, 113] on span "Select an option" at bounding box center [78, 113] width 6 height 6
click at [79, 113] on input "Select an option" at bounding box center [78, 113] width 6 height 6
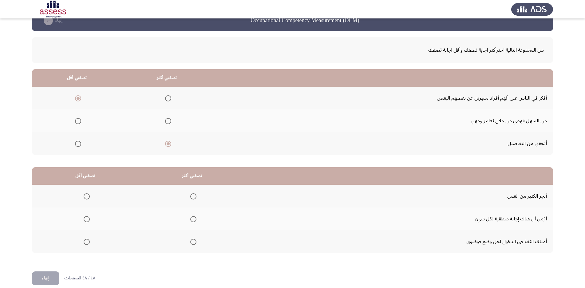
scroll to position [22, 0]
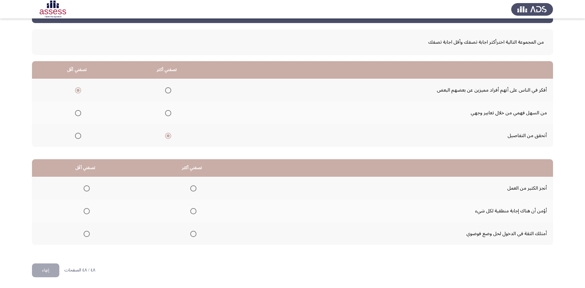
click at [191, 188] on span "Select an option" at bounding box center [193, 188] width 6 height 6
click at [191, 188] on input "Select an option" at bounding box center [193, 188] width 6 height 6
click at [89, 236] on span "Select an option" at bounding box center [87, 234] width 6 height 6
click at [89, 236] on input "Select an option" at bounding box center [87, 234] width 6 height 6
click at [51, 268] on button "إنهاء" at bounding box center [45, 270] width 27 height 14
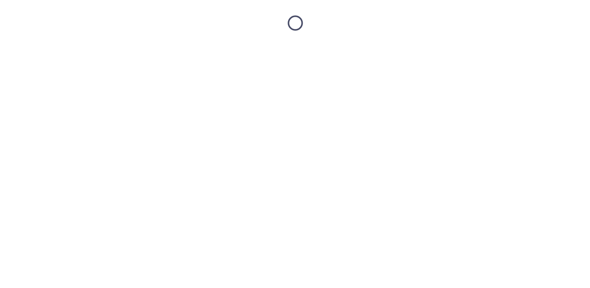
scroll to position [0, 0]
